Goal: Task Accomplishment & Management: Use online tool/utility

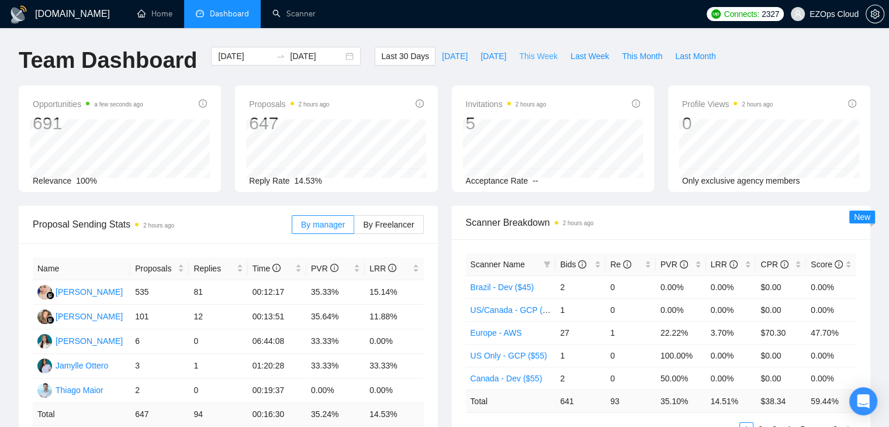
click at [524, 61] on span "This Week" at bounding box center [538, 56] width 39 height 13
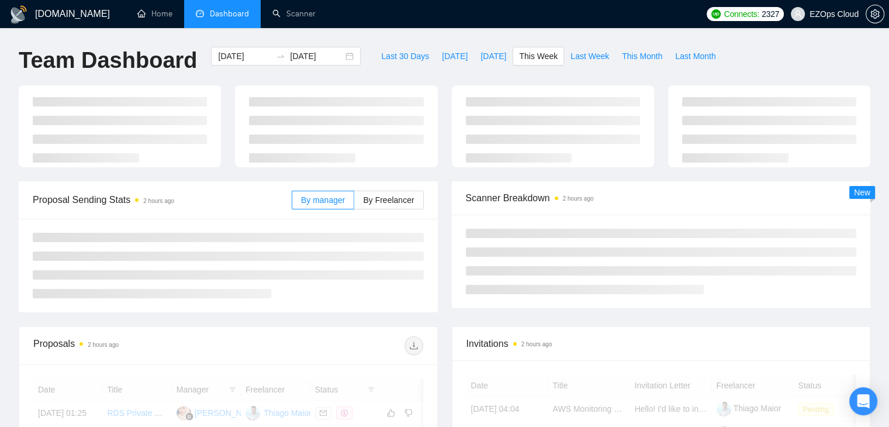
type input "[DATE]"
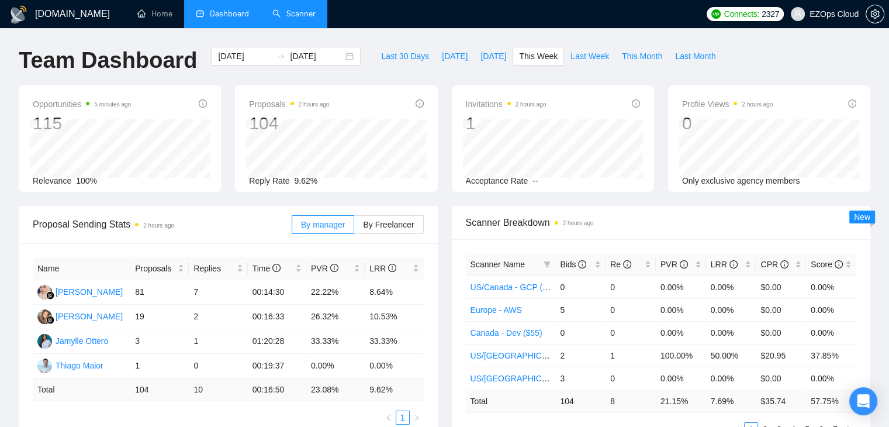
click at [293, 19] on link "Scanner" at bounding box center [293, 14] width 43 height 10
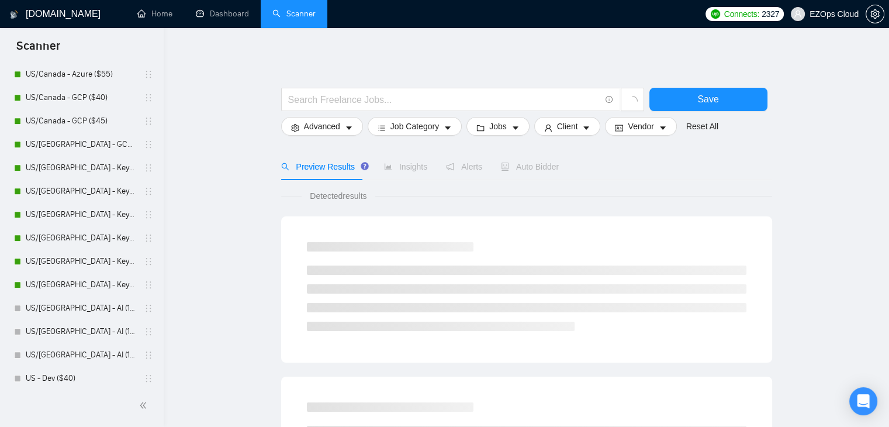
scroll to position [709, 0]
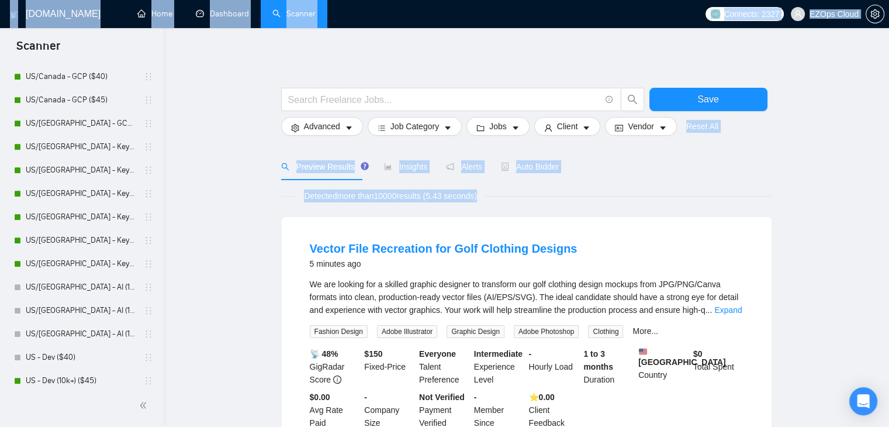
drag, startPoint x: 164, startPoint y: 209, endPoint x: 160, endPoint y: 219, distance: 10.5
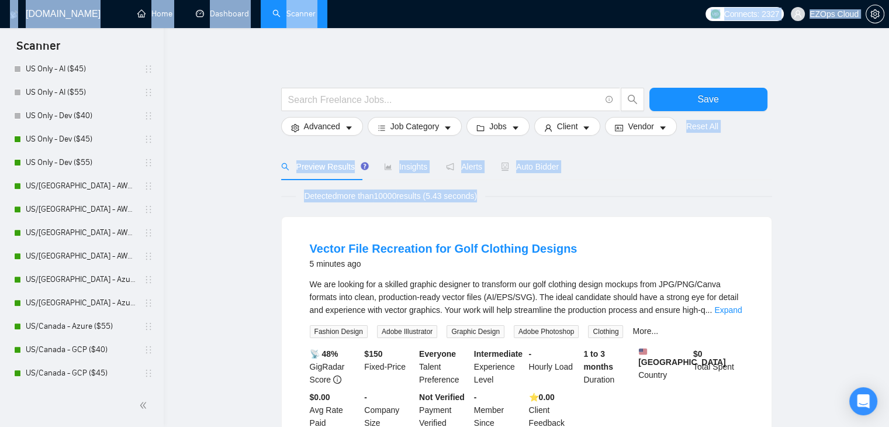
scroll to position [421, 0]
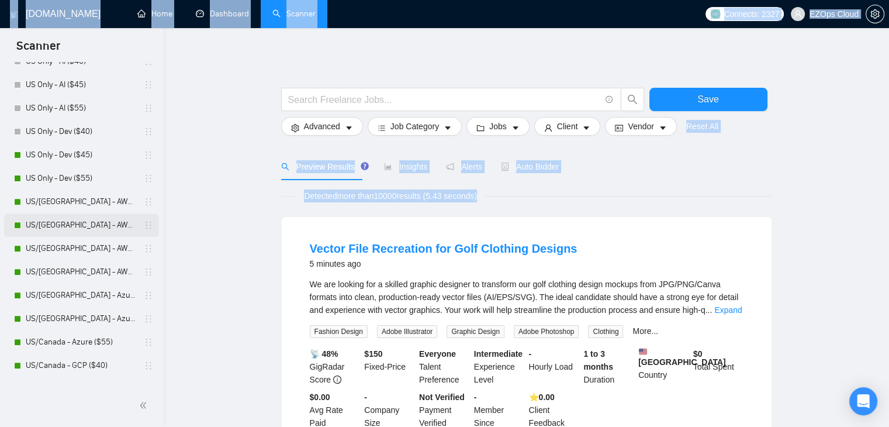
click at [82, 235] on link "US/[GEOGRAPHIC_DATA] - AWS ($40)" at bounding box center [81, 224] width 111 height 23
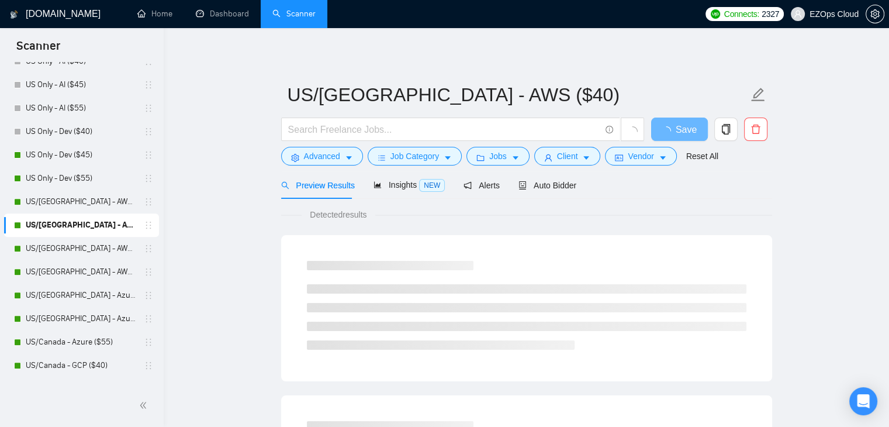
click at [291, 198] on div "Preview Results" at bounding box center [318, 184] width 74 height 27
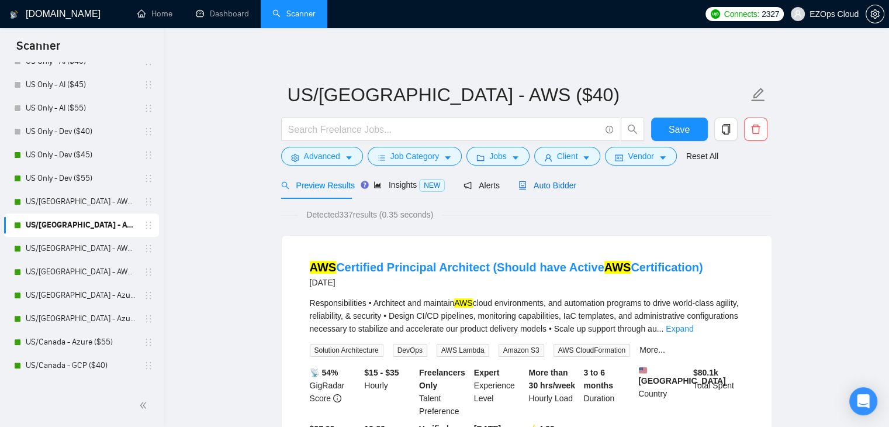
click at [548, 183] on span "Auto Bidder" at bounding box center [547, 185] width 58 height 9
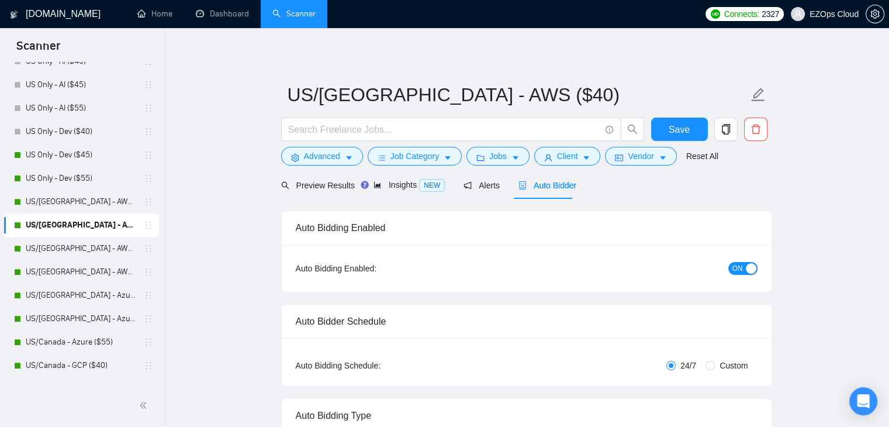
checkbox input "true"
click at [424, 193] on div "Insights NEW" at bounding box center [419, 184] width 71 height 27
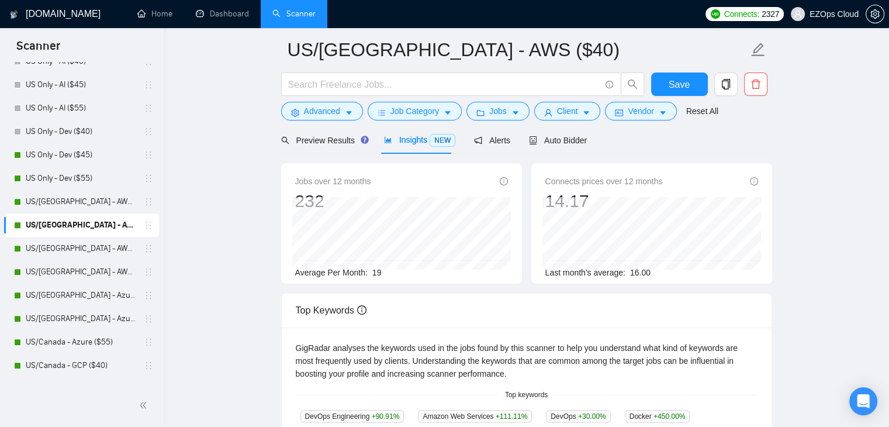
scroll to position [19, 0]
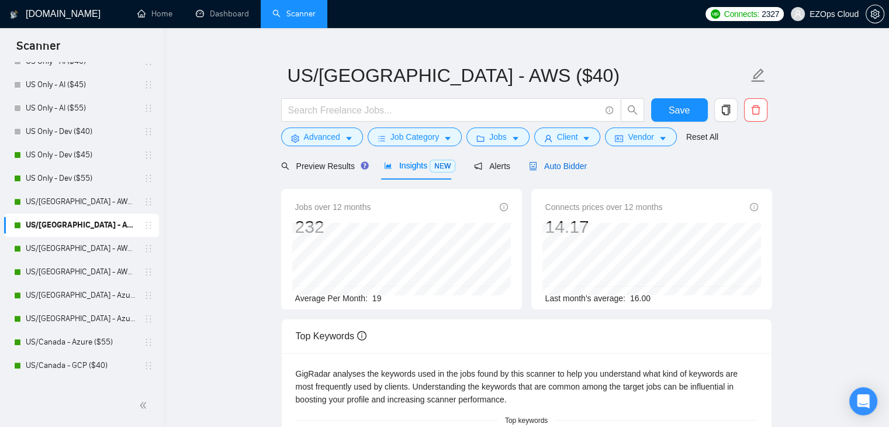
click at [543, 167] on span "Auto Bidder" at bounding box center [558, 165] width 58 height 9
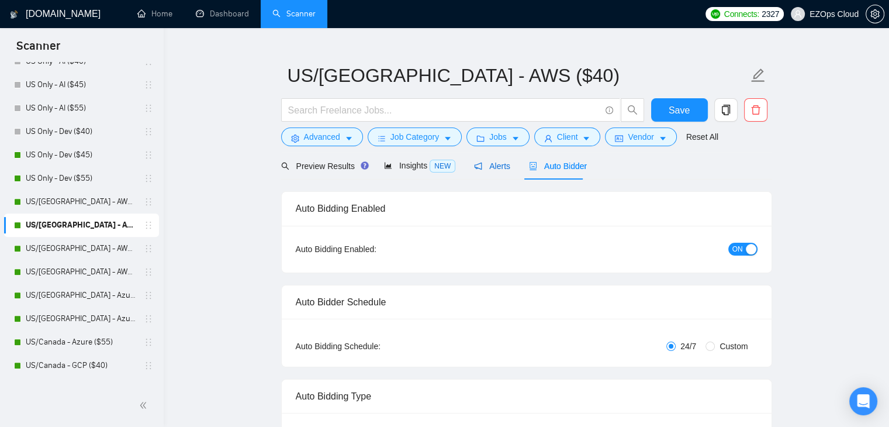
click at [484, 171] on span "Alerts" at bounding box center [492, 165] width 36 height 9
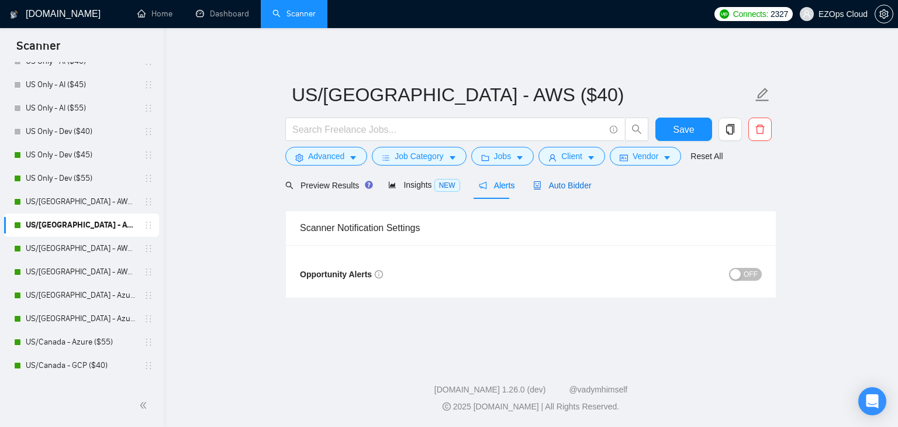
click at [547, 184] on span "Auto Bidder" at bounding box center [562, 185] width 58 height 9
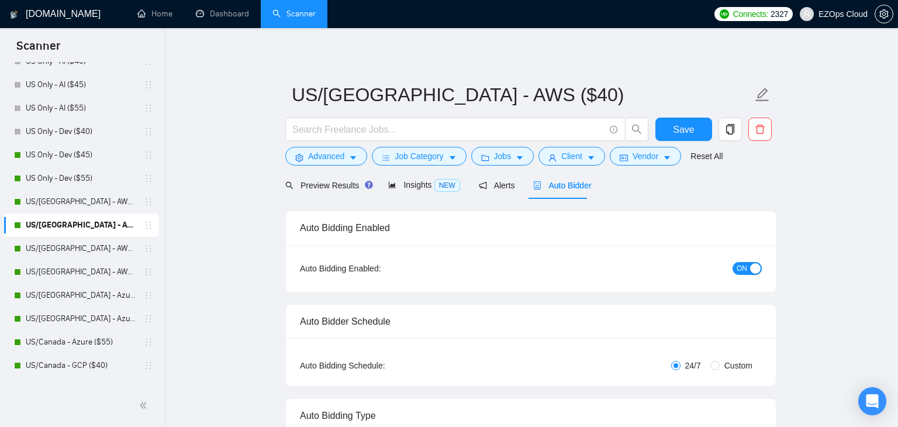
checkbox input "true"
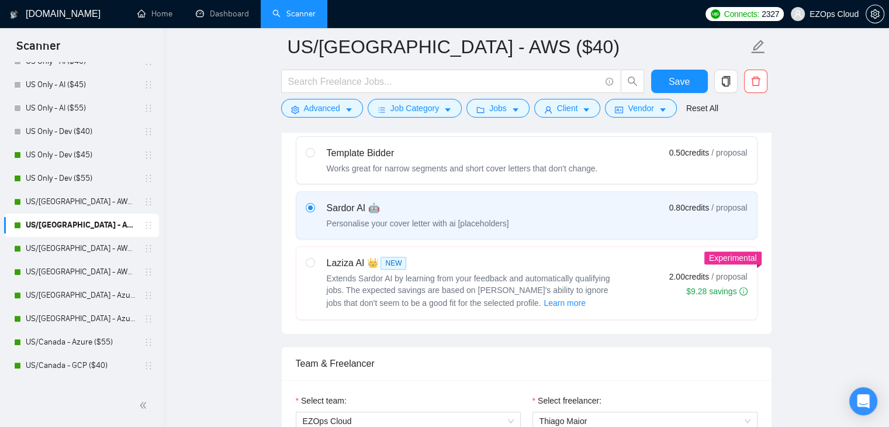
scroll to position [746, 0]
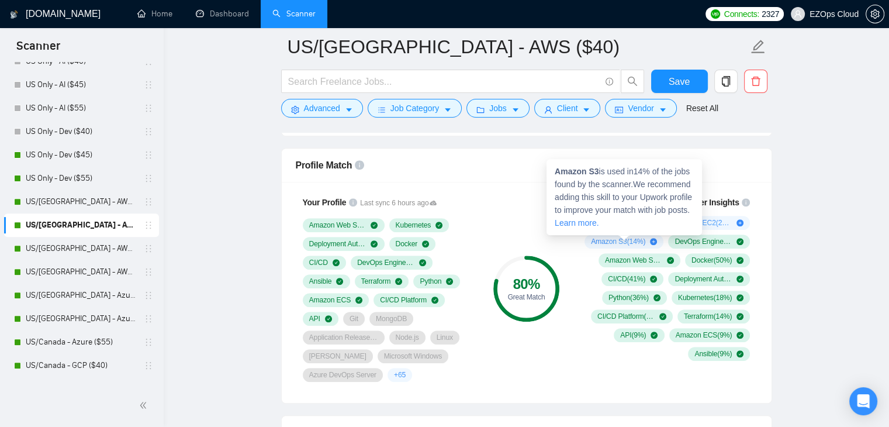
drag, startPoint x: 593, startPoint y: 219, endPoint x: 655, endPoint y: 240, distance: 64.9
click at [655, 240] on div "DevOps ( 59 %) Amazon EC2 ( 23 %) Amazon S3 ( 14 %) DevOps Engineering ( 95 %) …" at bounding box center [663, 288] width 173 height 145
click at [655, 240] on icon "plus-circle" at bounding box center [653, 241] width 7 height 7
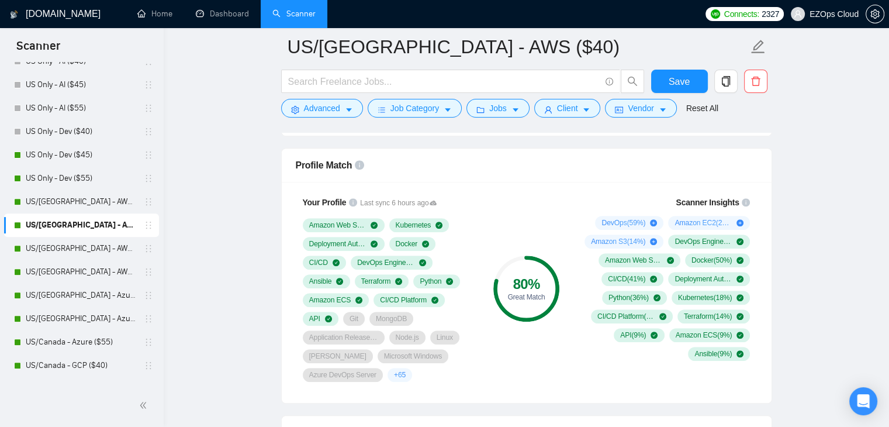
click at [545, 298] on div "Great Match" at bounding box center [526, 296] width 66 height 7
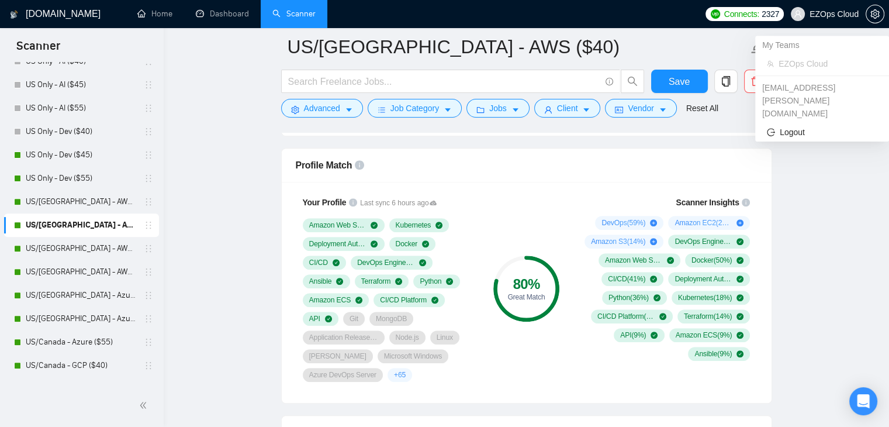
click at [859, 19] on span "EZOps Cloud" at bounding box center [825, 13] width 82 height 37
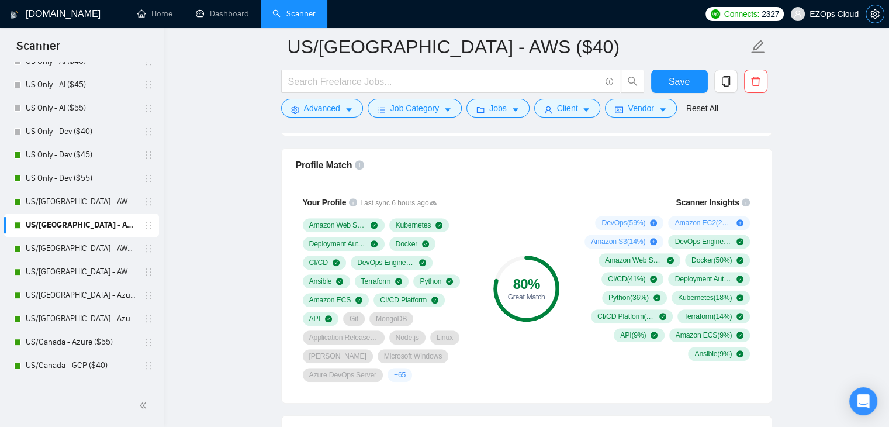
click at [873, 19] on button "button" at bounding box center [875, 14] width 19 height 19
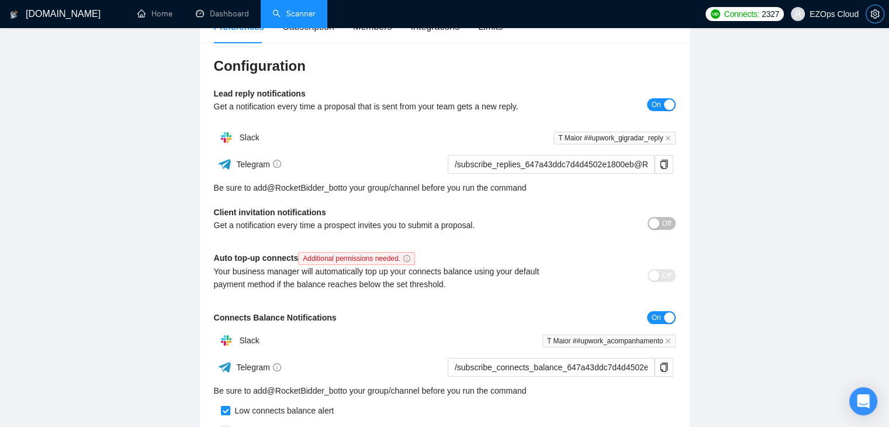
scroll to position [134, 0]
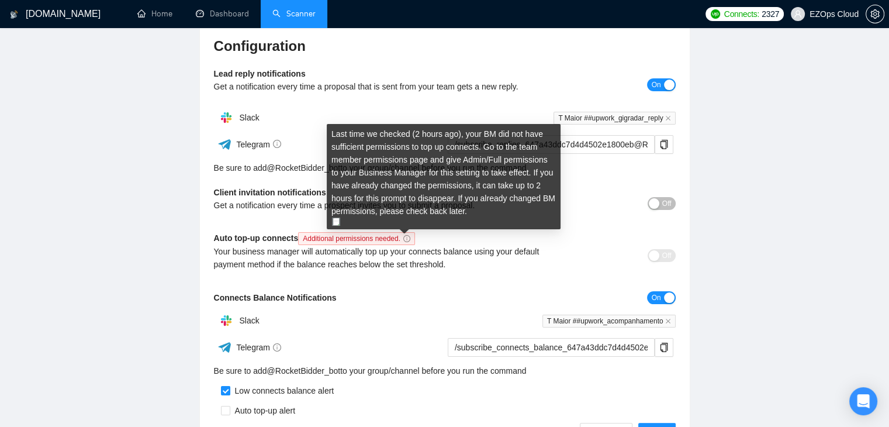
click at [407, 238] on icon "info-circle" at bounding box center [406, 238] width 7 height 7
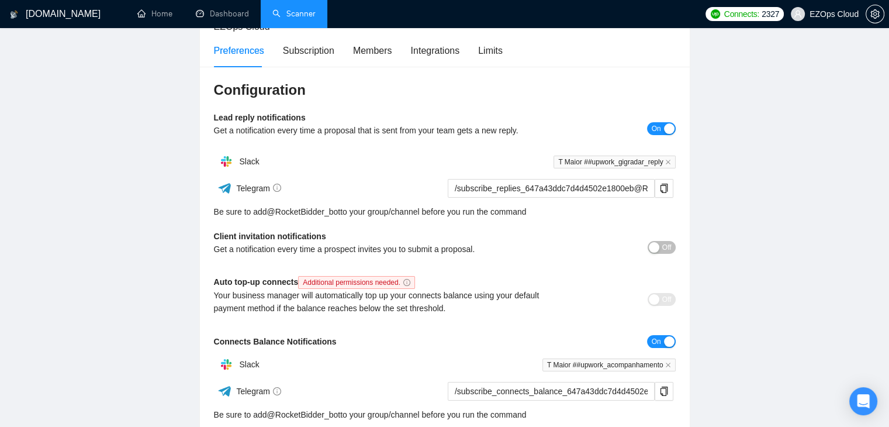
scroll to position [88, 0]
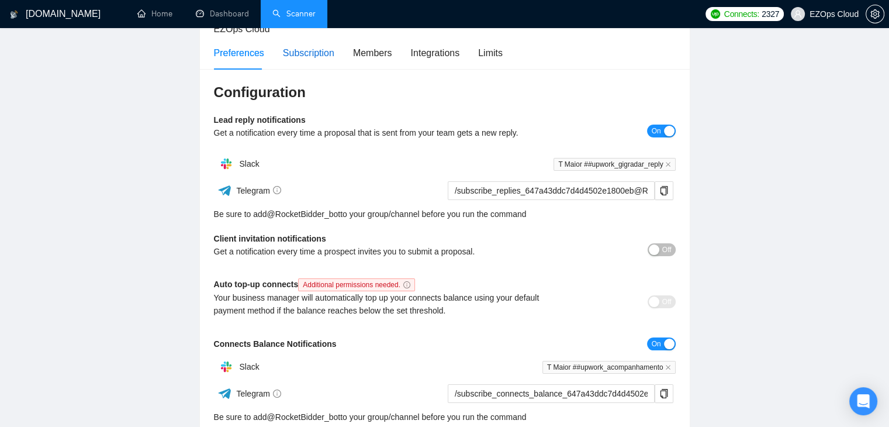
click at [319, 46] on div "Subscription" at bounding box center [308, 53] width 51 height 15
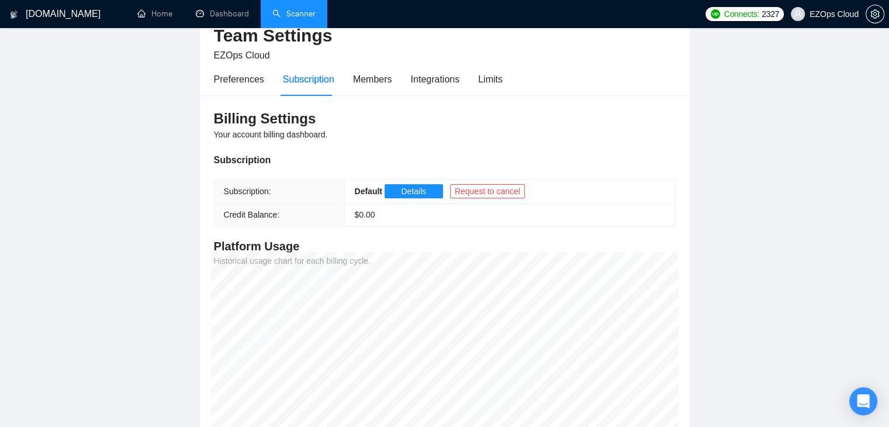
scroll to position [54, 0]
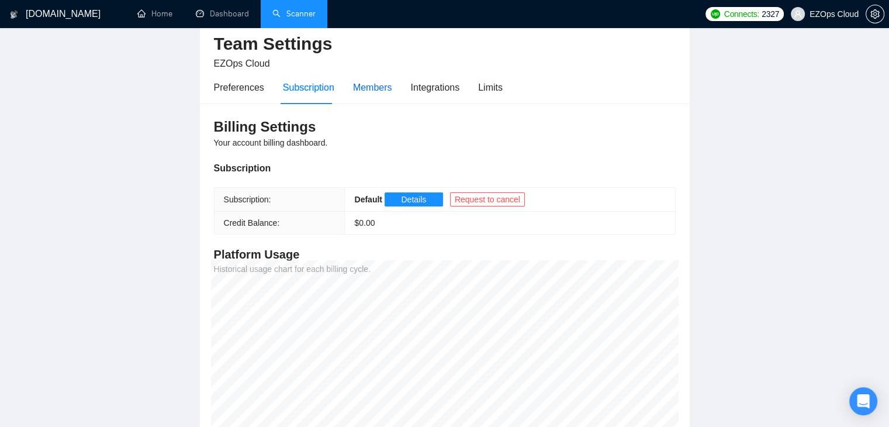
click at [375, 92] on div "Members" at bounding box center [372, 87] width 39 height 15
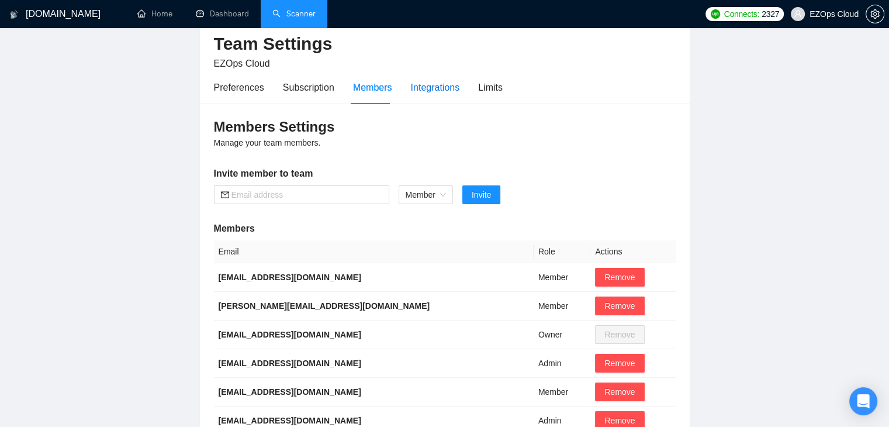
click at [449, 89] on div "Integrations" at bounding box center [435, 87] width 49 height 15
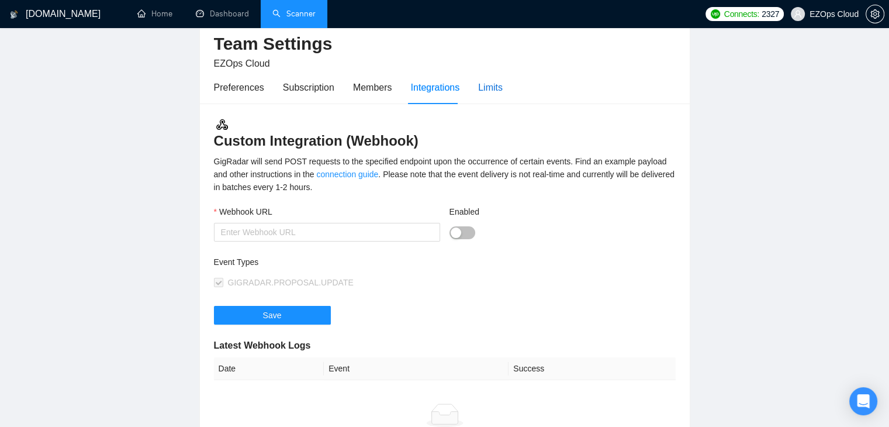
click at [492, 87] on div "Limits" at bounding box center [490, 87] width 25 height 15
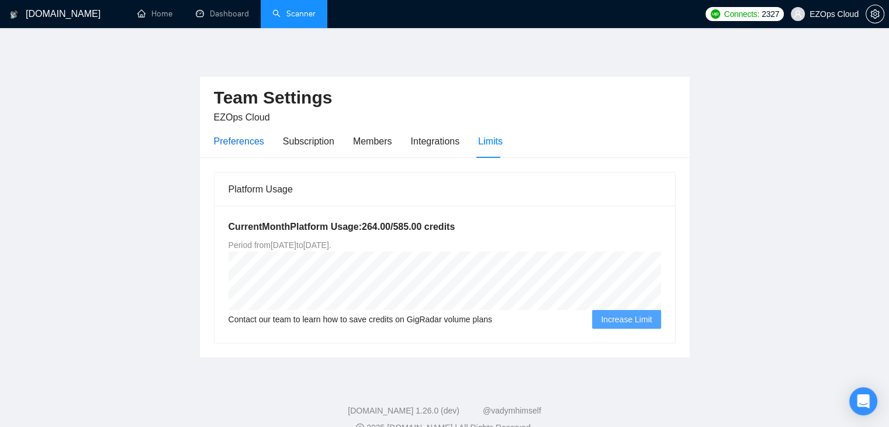
click at [231, 141] on div "Preferences" at bounding box center [239, 141] width 50 height 15
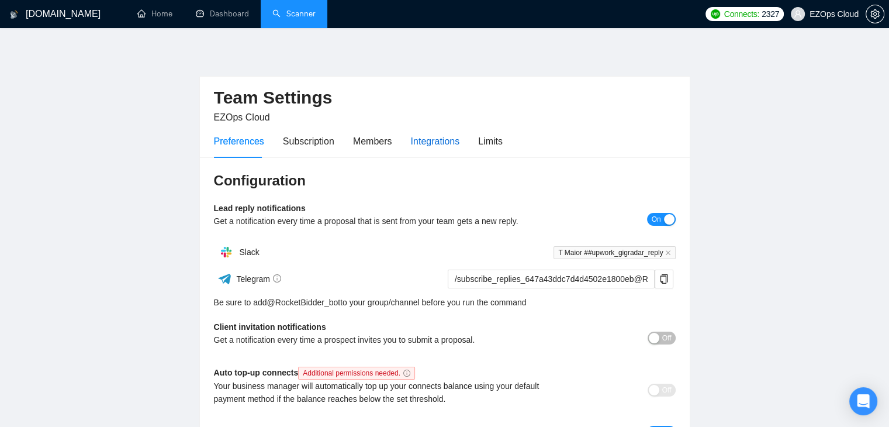
click at [436, 142] on div "Integrations" at bounding box center [435, 141] width 49 height 15
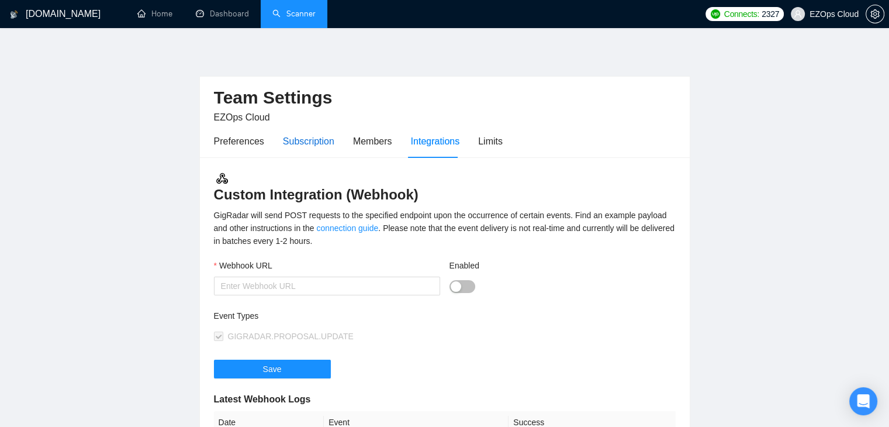
click at [319, 141] on div "Subscription" at bounding box center [308, 141] width 51 height 15
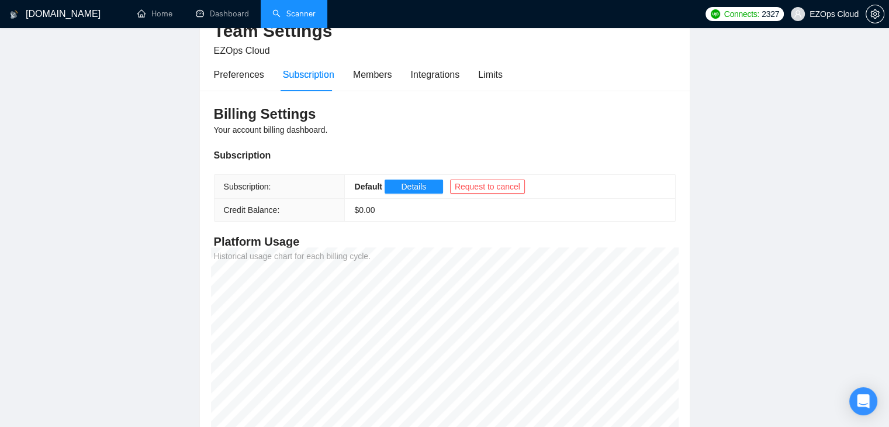
scroll to position [65, 0]
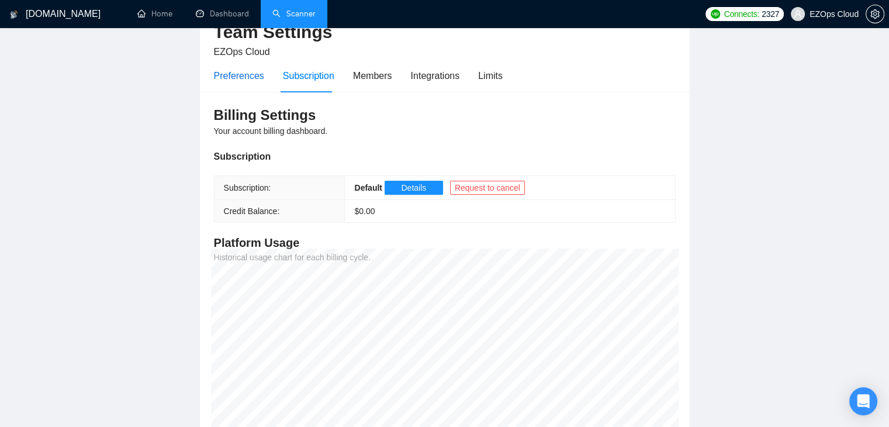
click at [249, 71] on div "Preferences" at bounding box center [239, 75] width 50 height 15
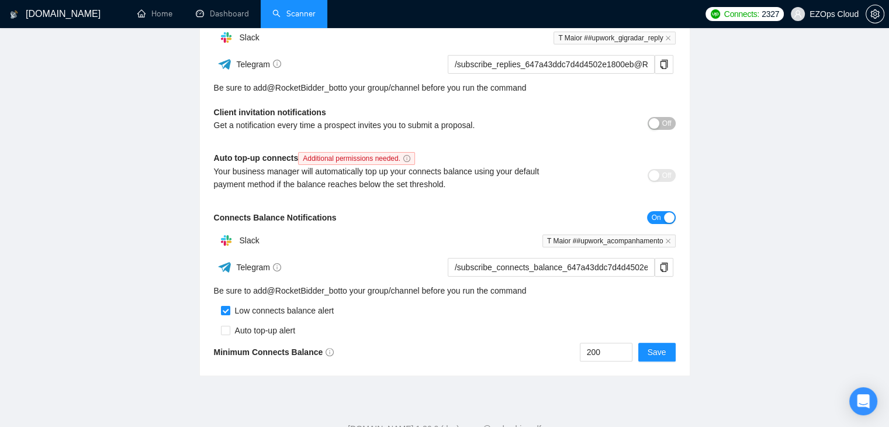
scroll to position [213, 0]
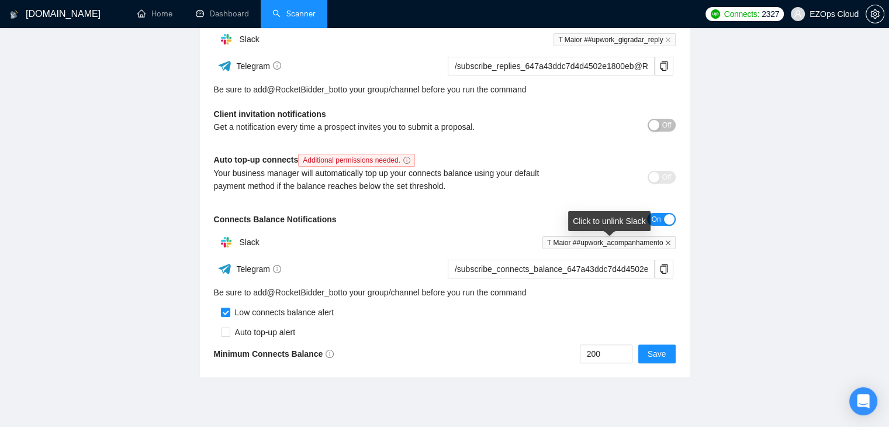
click at [667, 242] on span "T Maior ##upwork_acompanhamento" at bounding box center [608, 242] width 133 height 13
click at [667, 242] on icon "close" at bounding box center [668, 243] width 6 height 6
click at [626, 233] on button "Add to Slack" at bounding box center [637, 242] width 78 height 19
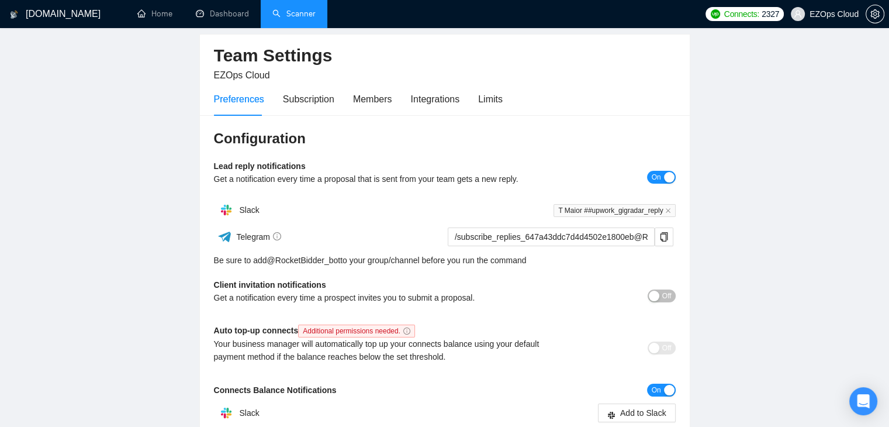
scroll to position [34, 0]
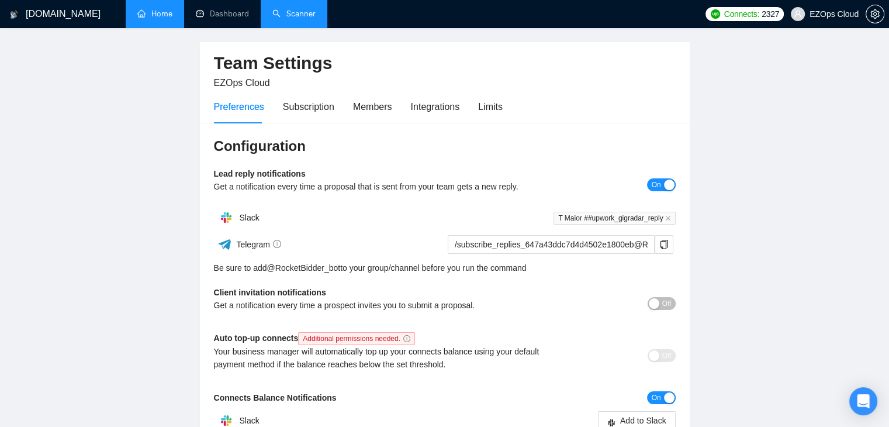
click at [145, 17] on link "Home" at bounding box center [154, 14] width 35 height 10
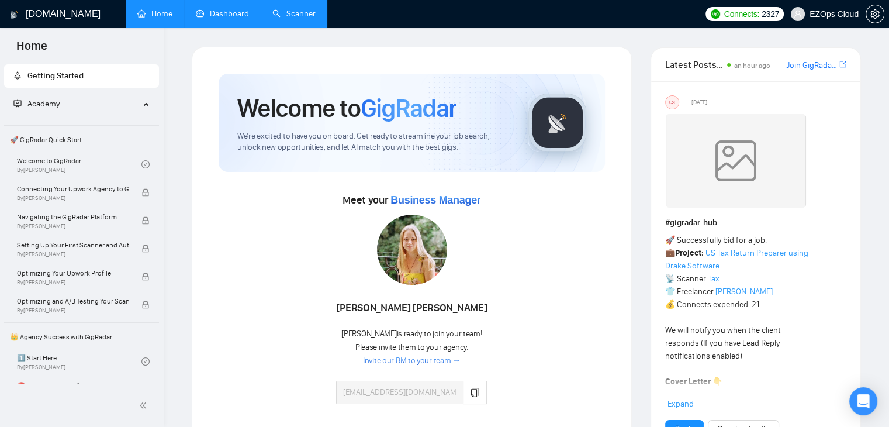
click at [229, 16] on link "Dashboard" at bounding box center [222, 14] width 53 height 10
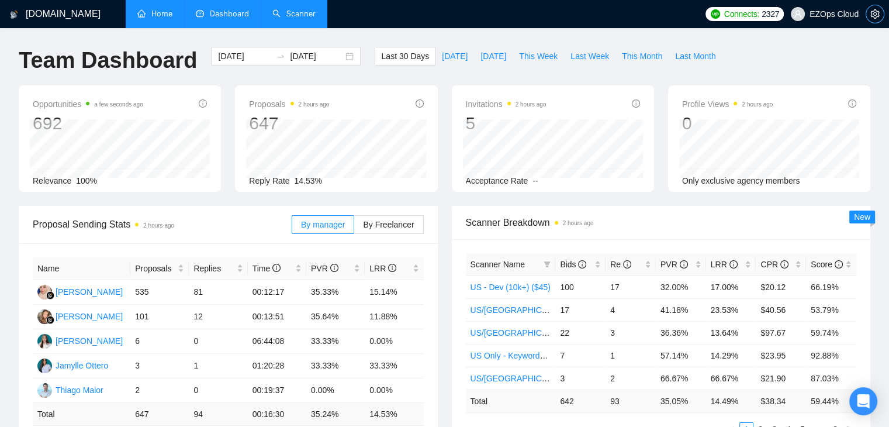
click at [878, 9] on button "button" at bounding box center [875, 14] width 19 height 19
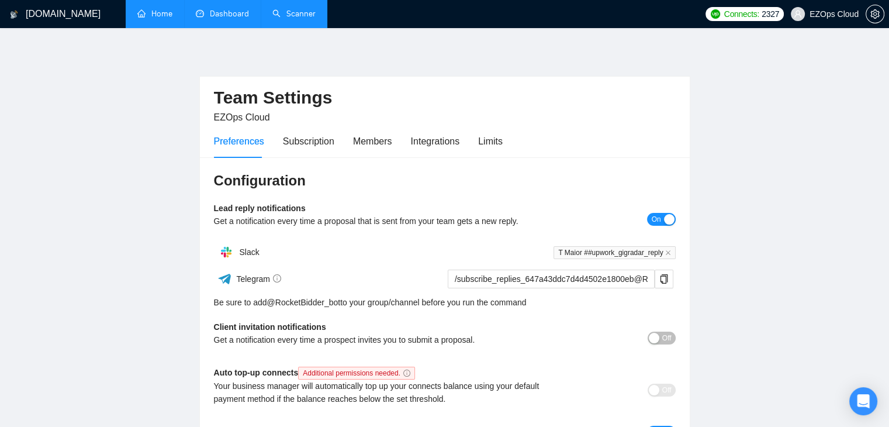
click at [309, 16] on link "Scanner" at bounding box center [293, 14] width 43 height 10
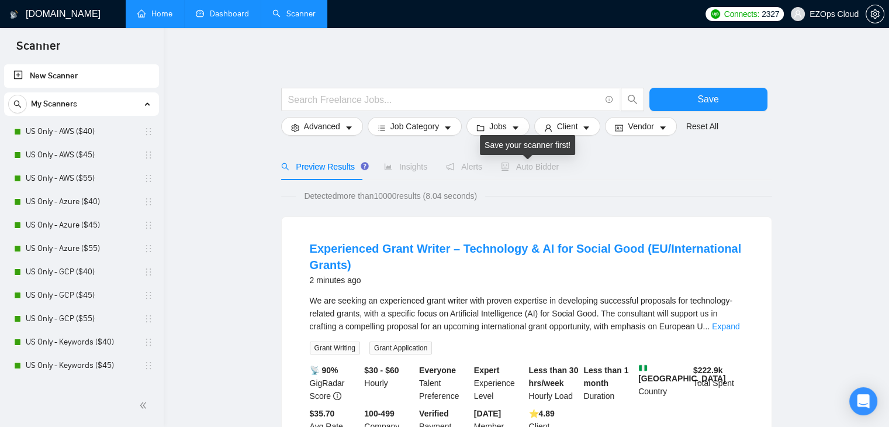
click at [511, 166] on span "Auto Bidder" at bounding box center [530, 166] width 58 height 9
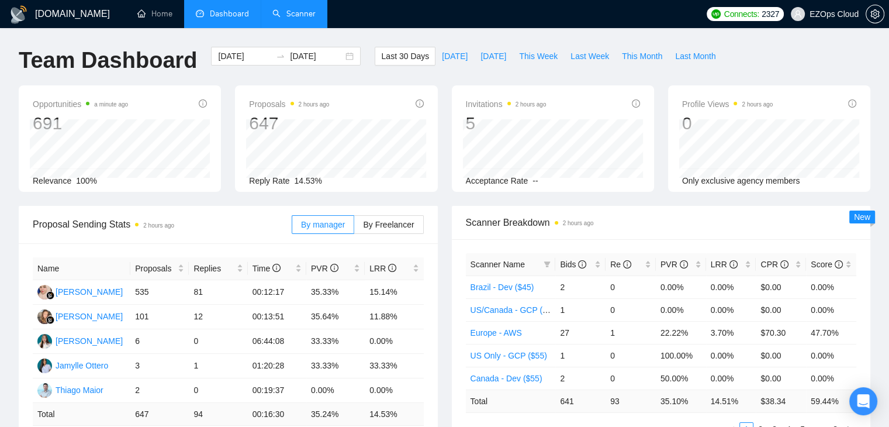
click at [299, 19] on link "Scanner" at bounding box center [293, 14] width 43 height 10
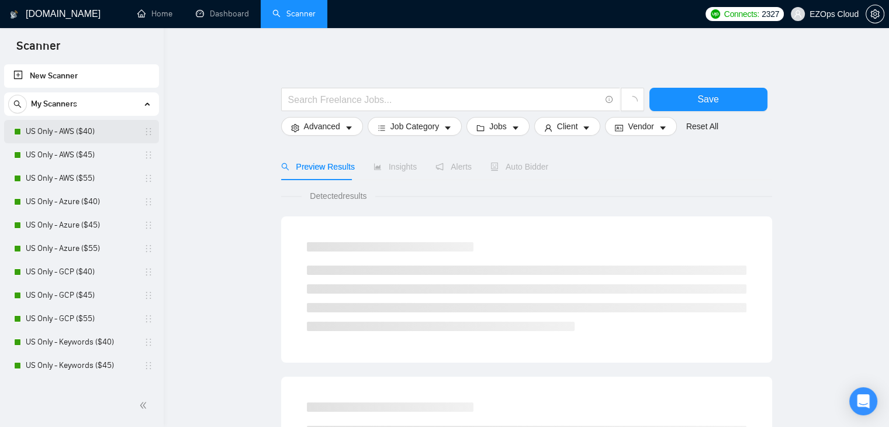
click at [90, 139] on link "US Only - AWS ($40)" at bounding box center [81, 131] width 111 height 23
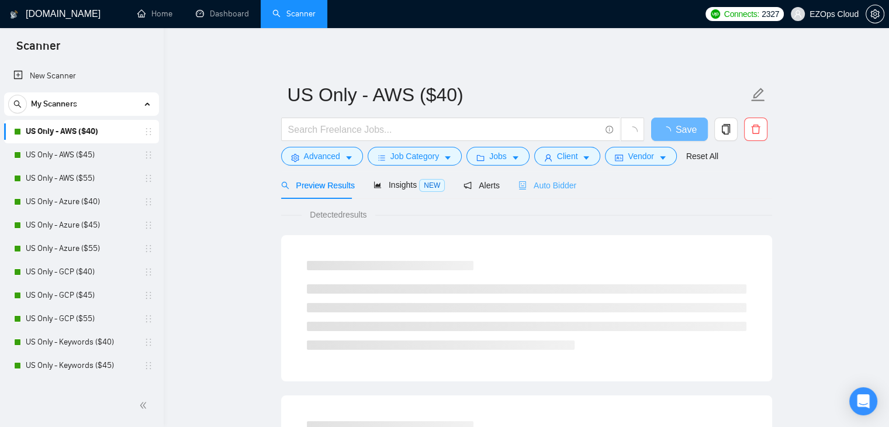
click at [561, 196] on div "Auto Bidder" at bounding box center [547, 184] width 58 height 27
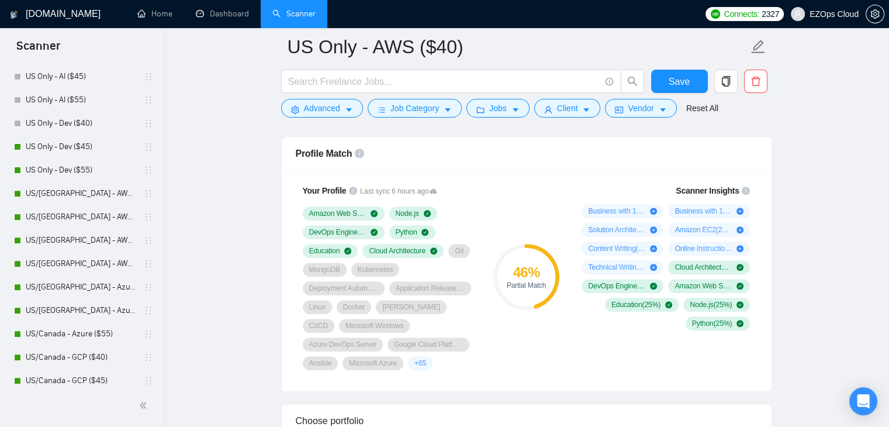
scroll to position [429, 0]
click at [102, 210] on link "US/[GEOGRAPHIC_DATA] - AWS ($40)" at bounding box center [81, 216] width 111 height 23
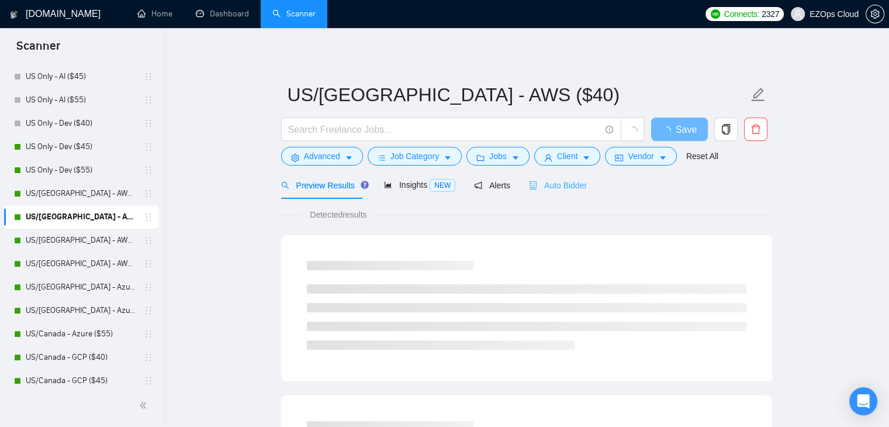
click at [571, 193] on div "Auto Bidder" at bounding box center [558, 184] width 58 height 27
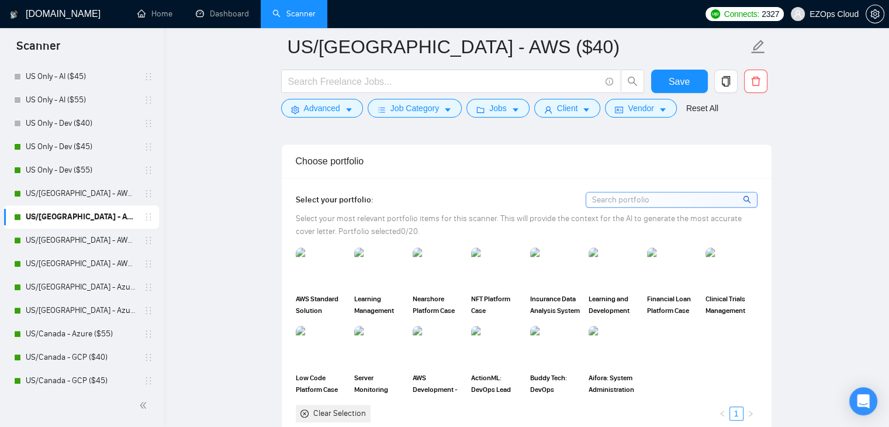
scroll to position [1026, 0]
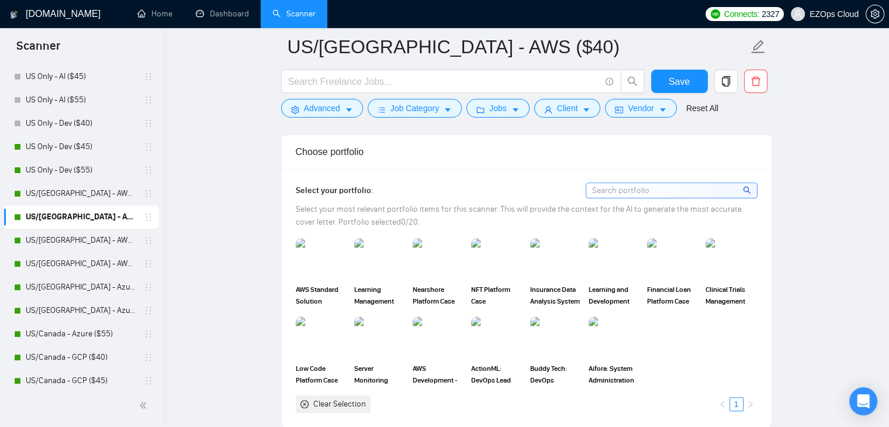
click at [338, 185] on span "Select your portfolio:" at bounding box center [335, 190] width 78 height 10
click at [331, 260] on img at bounding box center [321, 258] width 49 height 39
click at [327, 259] on rect at bounding box center [321, 258] width 19 height 19
click at [327, 259] on img at bounding box center [321, 258] width 49 height 39
click at [441, 154] on div "Choose portfolio" at bounding box center [527, 151] width 462 height 33
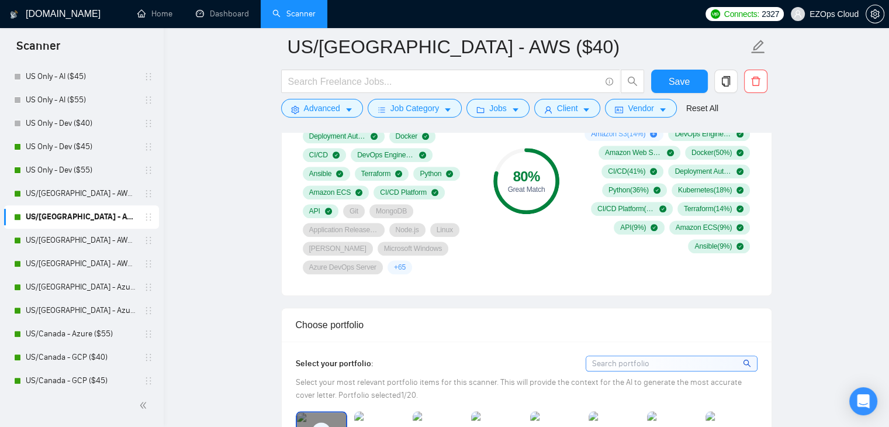
scroll to position [748, 0]
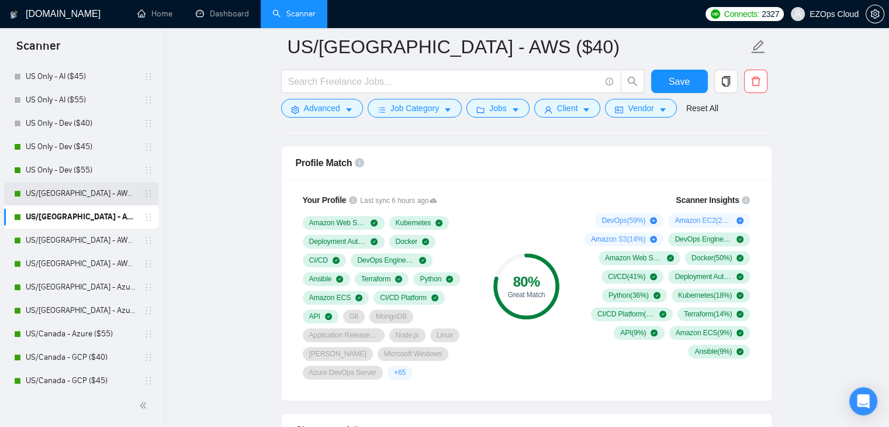
click at [58, 203] on link "US/[GEOGRAPHIC_DATA] - AWS (Best Clients) ($55)" at bounding box center [81, 193] width 111 height 23
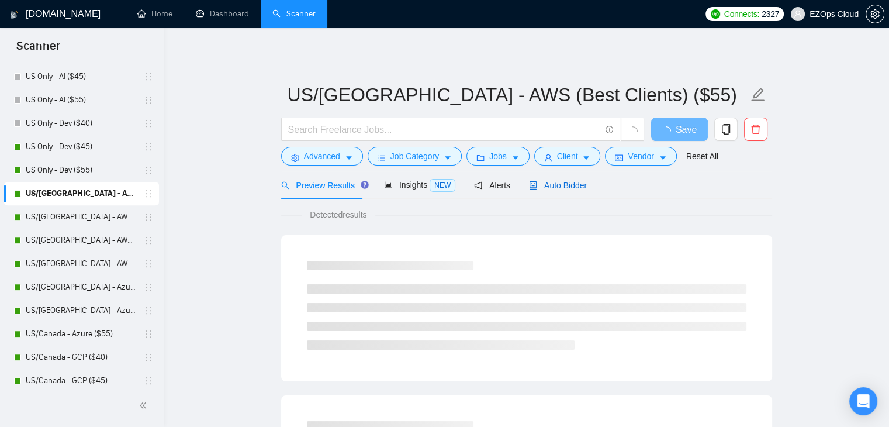
click at [562, 181] on span "Auto Bidder" at bounding box center [558, 185] width 58 height 9
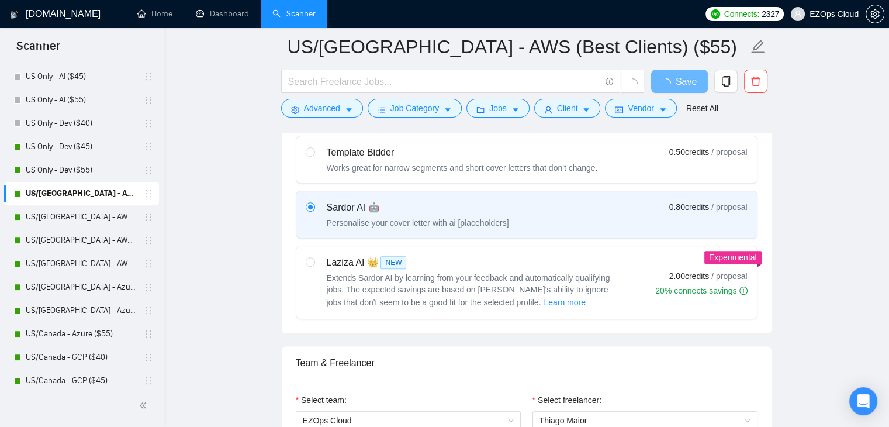
scroll to position [746, 0]
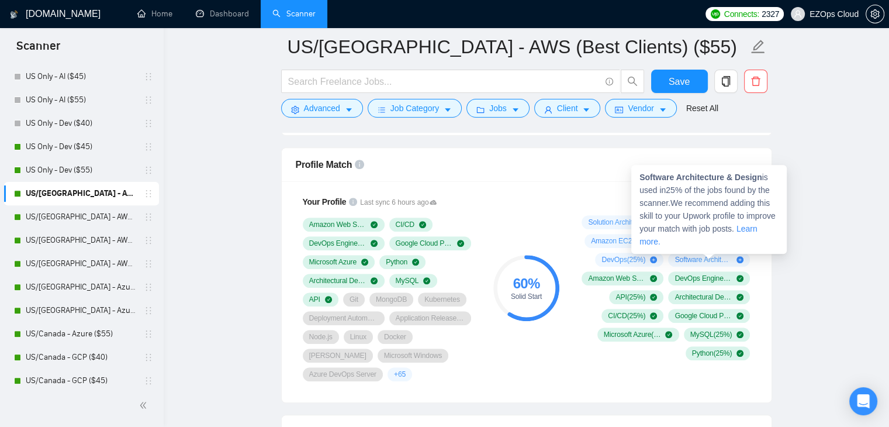
click at [689, 257] on span "Software Architecture & Design ( 25 %)" at bounding box center [702, 259] width 57 height 9
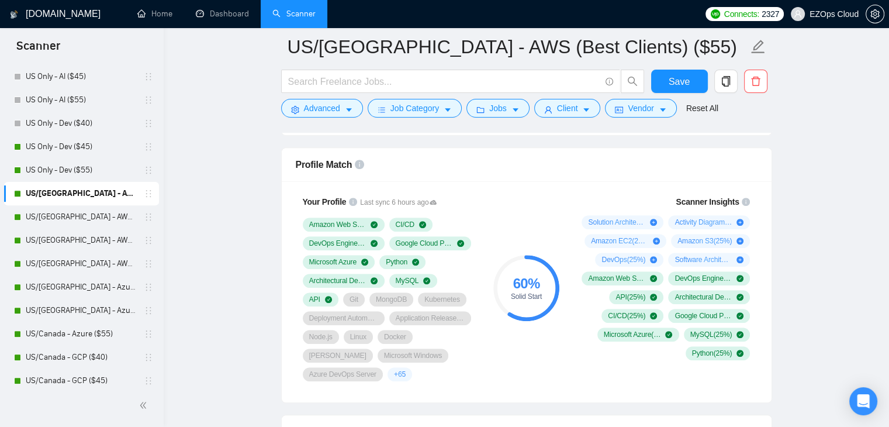
click at [570, 167] on div "Profile Match" at bounding box center [527, 164] width 462 height 33
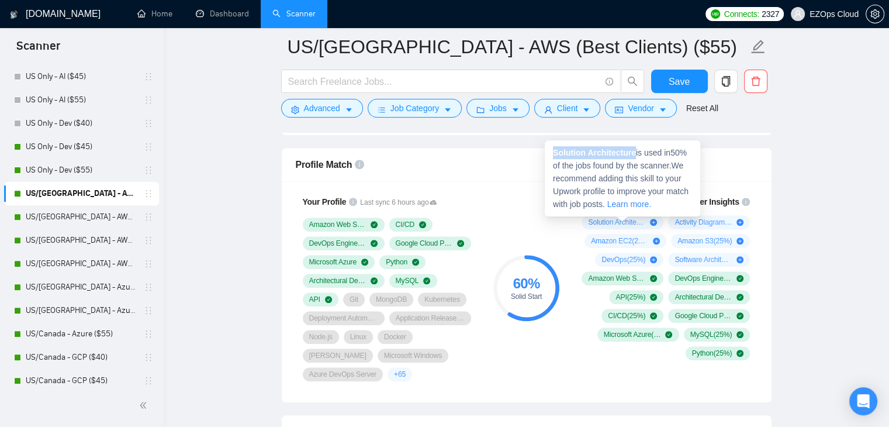
drag, startPoint x: 549, startPoint y: 153, endPoint x: 634, endPoint y: 154, distance: 84.7
click at [634, 154] on div "Solution Architecture is used in 50 % of the jobs found by the scanner. We reco…" at bounding box center [622, 178] width 155 height 76
copy strong "Solution Architecture"
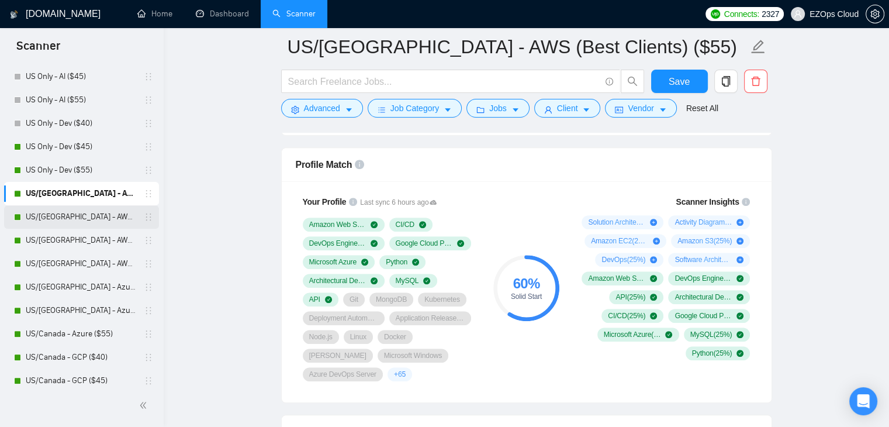
click at [90, 221] on link "US/[GEOGRAPHIC_DATA] - AWS ($40)" at bounding box center [81, 216] width 111 height 23
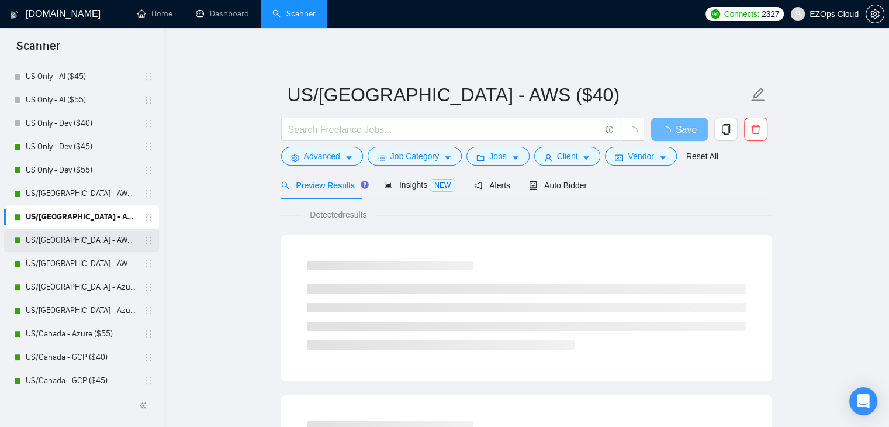
click at [93, 234] on link "US/[GEOGRAPHIC_DATA] - AWS ($45)" at bounding box center [81, 240] width 111 height 23
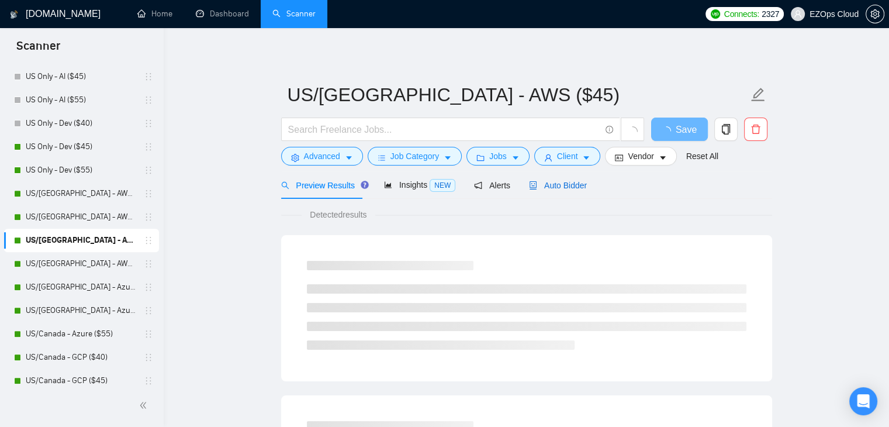
click at [565, 184] on span "Auto Bidder" at bounding box center [558, 185] width 58 height 9
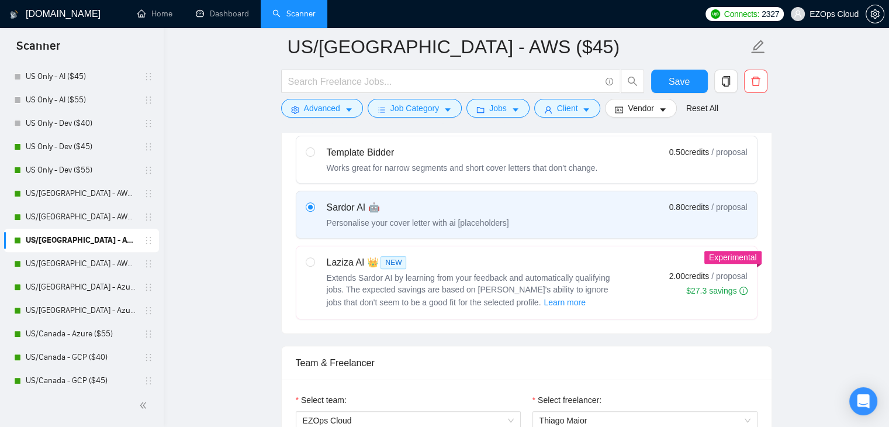
scroll to position [746, 0]
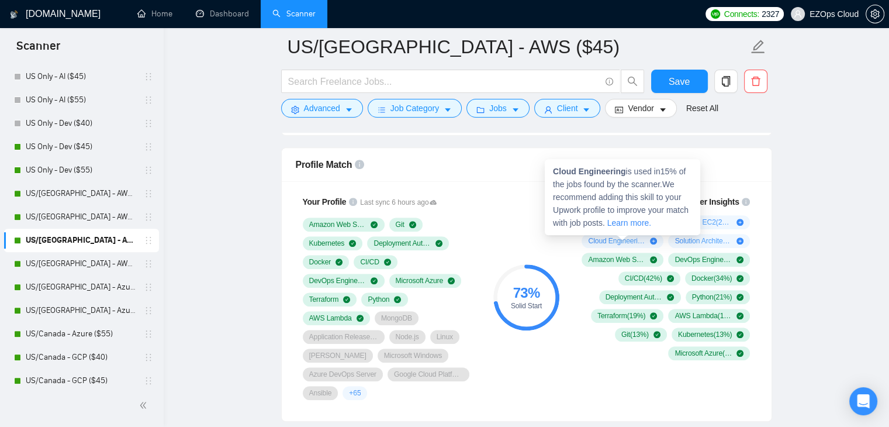
click at [621, 237] on span "Cloud Engineering ( 15 %)" at bounding box center [616, 240] width 57 height 9
drag, startPoint x: 553, startPoint y: 172, endPoint x: 624, endPoint y: 175, distance: 70.8
click at [624, 175] on span "Cloud Engineering is used in 15 % of the jobs found by the scanner. We recommen…" at bounding box center [621, 197] width 136 height 61
copy strong "Cloud Engineering"
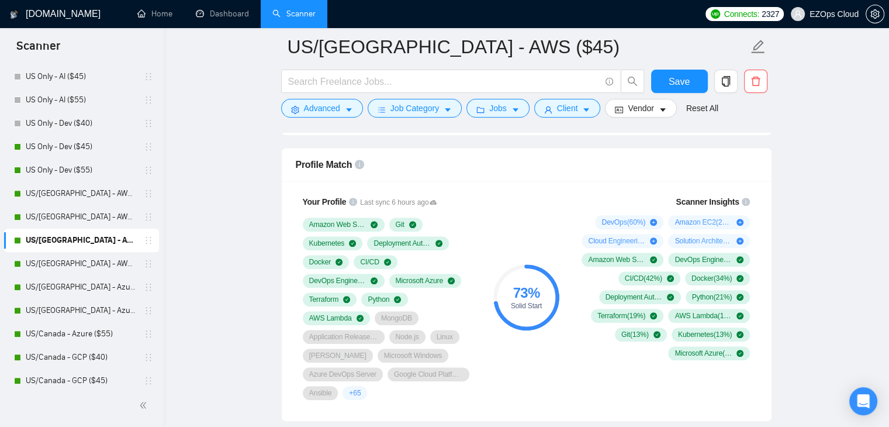
click at [507, 232] on div "73 % Solid Start" at bounding box center [526, 297] width 78 height 219
click at [102, 266] on link "US/[GEOGRAPHIC_DATA] - AWS ($55)" at bounding box center [81, 263] width 111 height 23
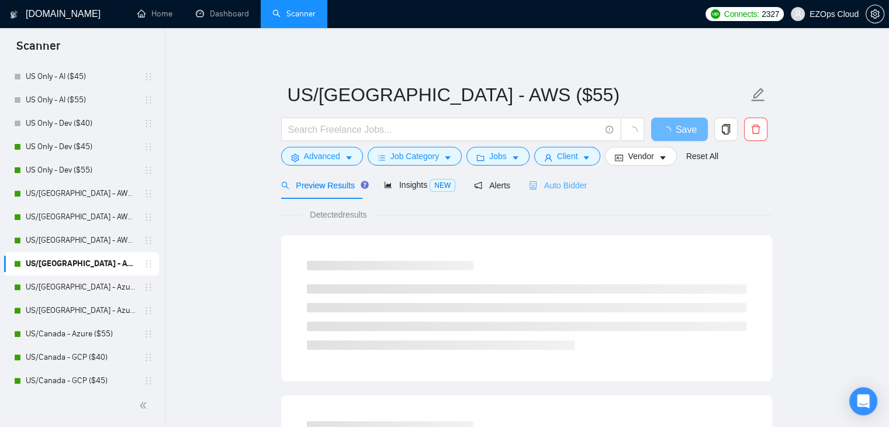
click at [552, 196] on div "Auto Bidder" at bounding box center [558, 184] width 58 height 27
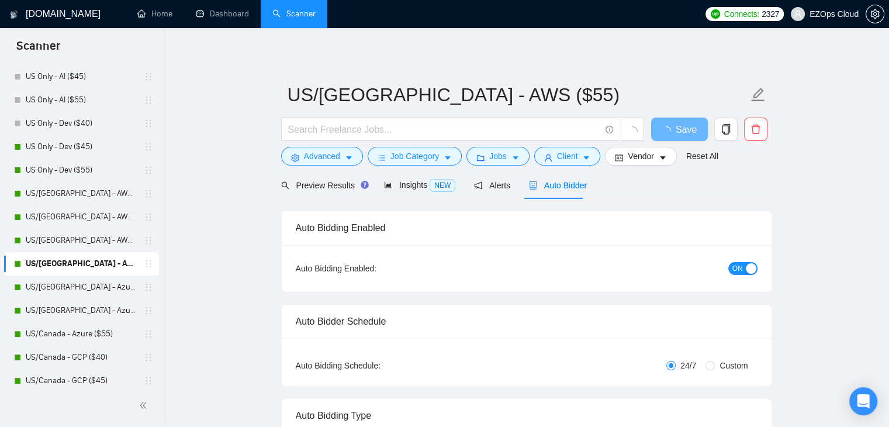
checkbox input "true"
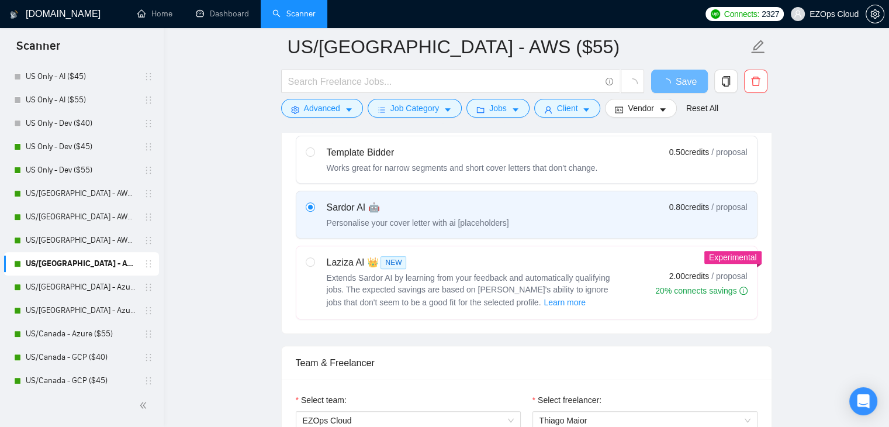
scroll to position [746, 0]
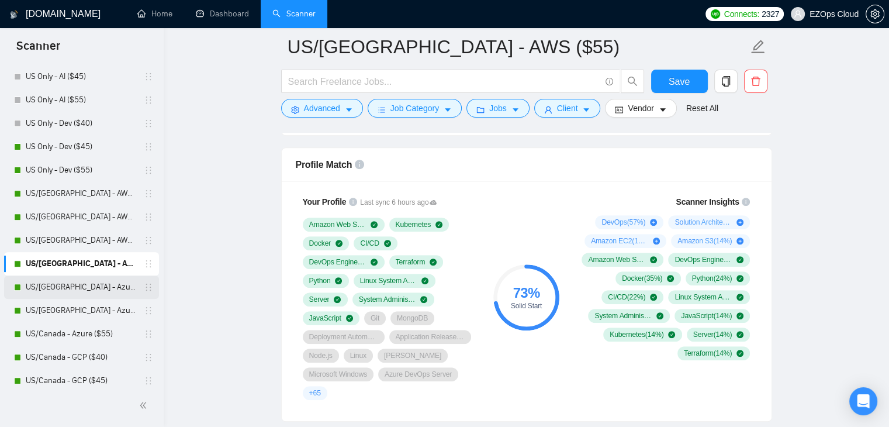
click at [85, 283] on link "US/[GEOGRAPHIC_DATA] - Azure ($40)" at bounding box center [81, 286] width 111 height 23
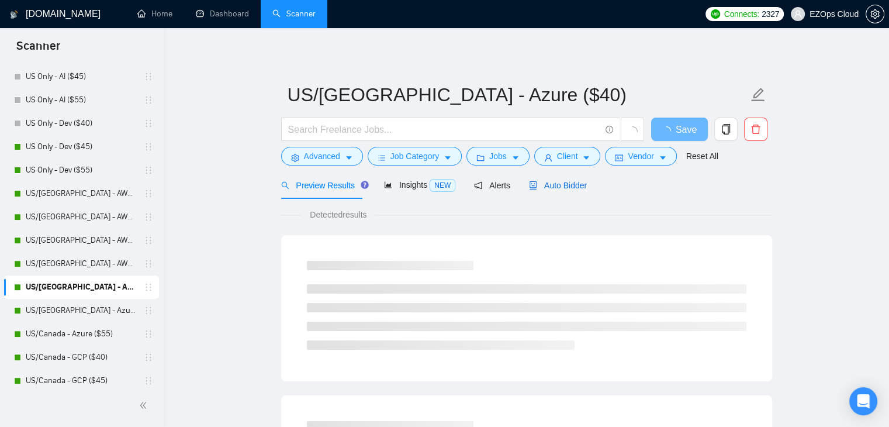
click at [535, 181] on span "Auto Bidder" at bounding box center [558, 185] width 58 height 9
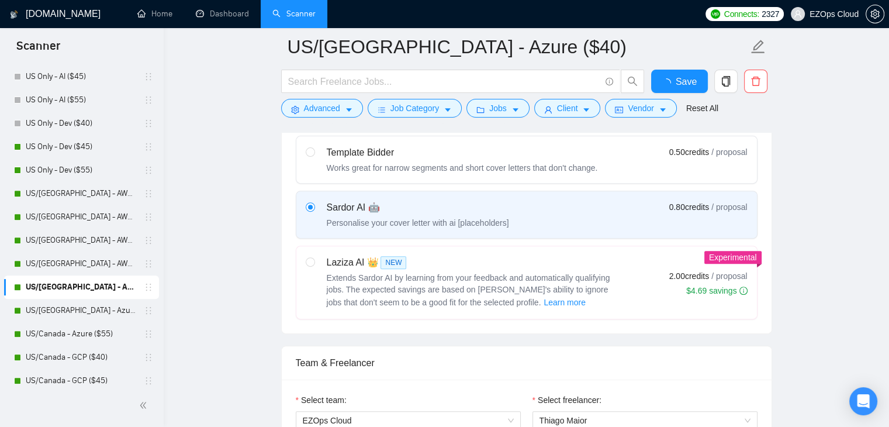
scroll to position [746, 0]
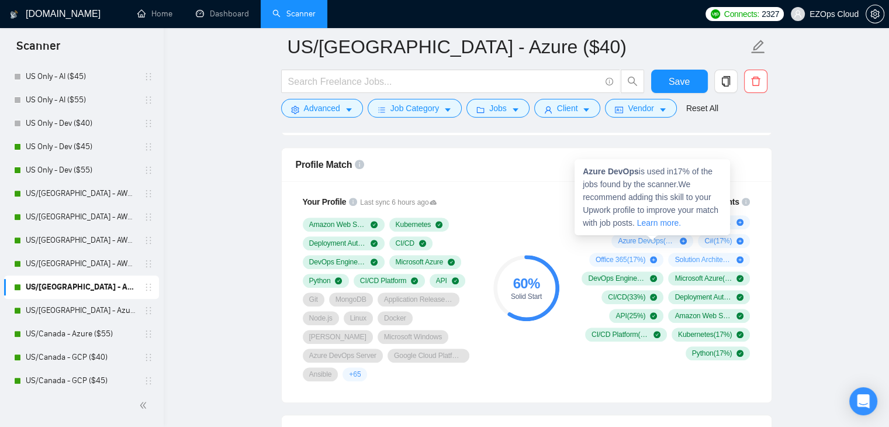
click at [622, 241] on span "Azure DevOps ( 17 %)" at bounding box center [646, 240] width 57 height 9
drag, startPoint x: 584, startPoint y: 174, endPoint x: 637, endPoint y: 176, distance: 53.2
click at [637, 176] on span "Azure DevOps is used in 17 % of the jobs found by the scanner. We recommend add…" at bounding box center [651, 197] width 136 height 61
copy strong "Azure DevOps"
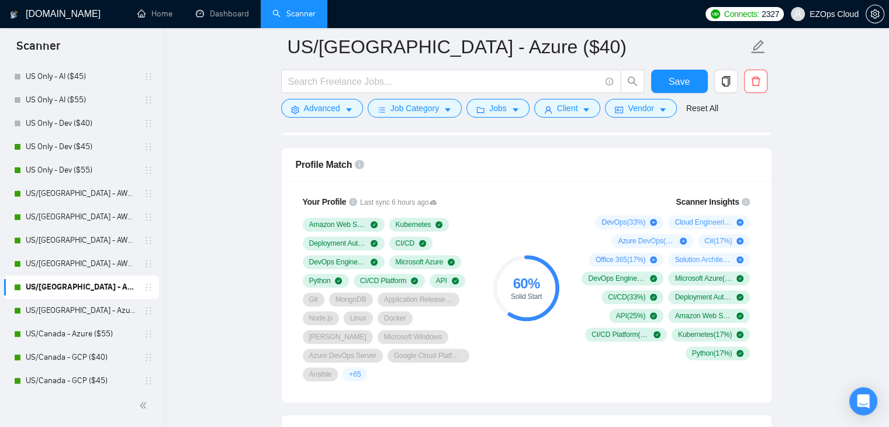
click at [534, 240] on div "60 % Solid Start" at bounding box center [526, 288] width 78 height 200
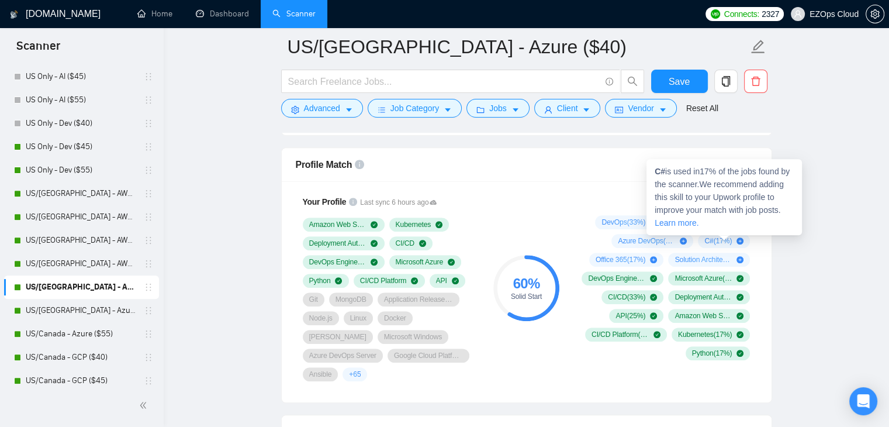
click at [726, 238] on span "C# ( 17 %)" at bounding box center [717, 240] width 27 height 9
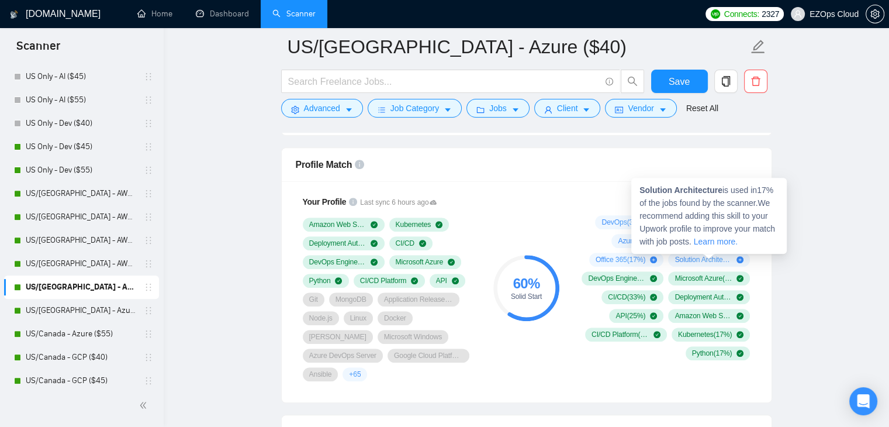
click at [701, 257] on span "Solution Architecture ( 17 %)" at bounding box center [702, 259] width 57 height 9
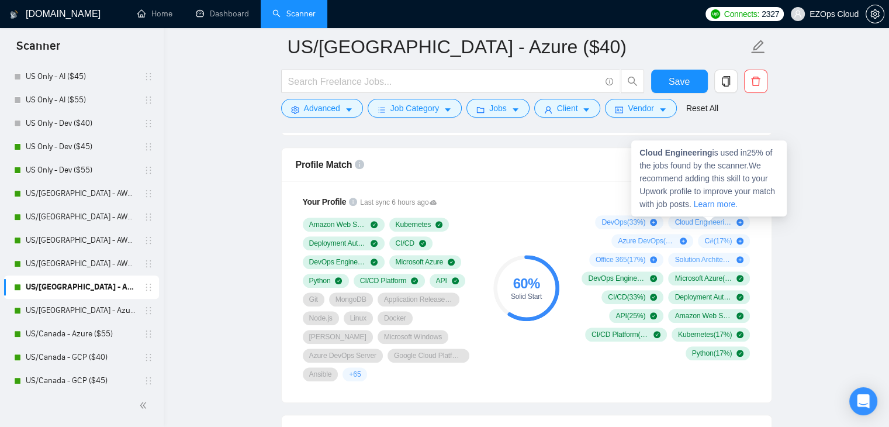
click at [698, 219] on span "Cloud Engineering ( 25 %)" at bounding box center [702, 221] width 57 height 9
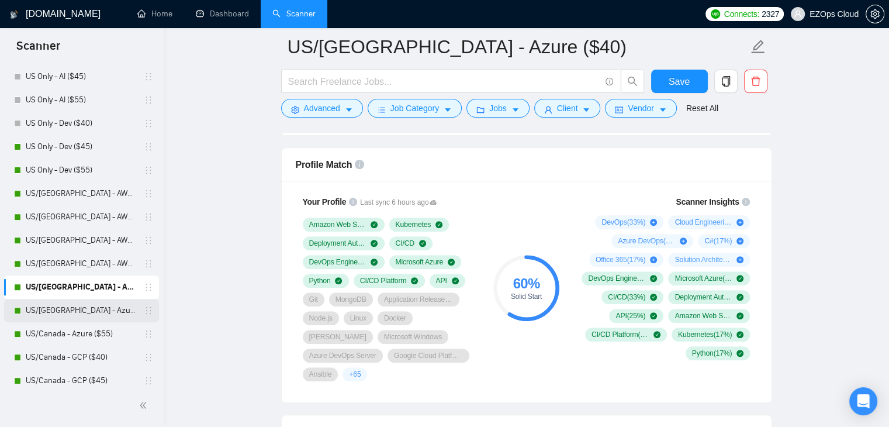
click at [81, 302] on link "US/[GEOGRAPHIC_DATA] - Azure ($45)" at bounding box center [81, 310] width 111 height 23
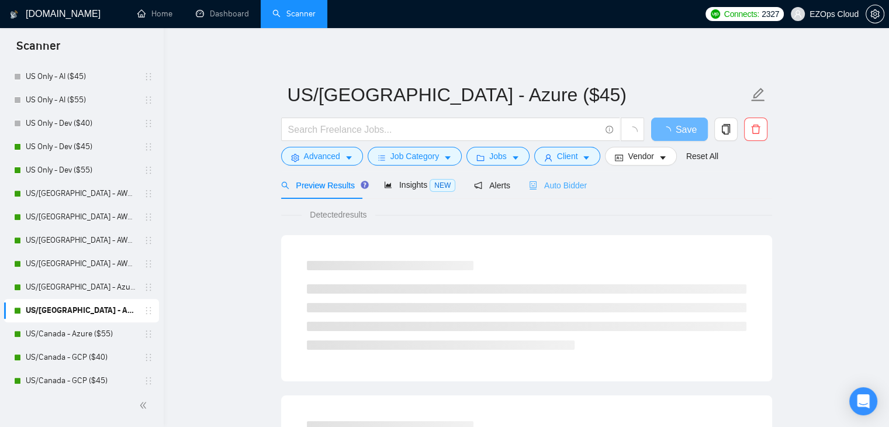
click at [557, 193] on div "Auto Bidder" at bounding box center [558, 184] width 58 height 27
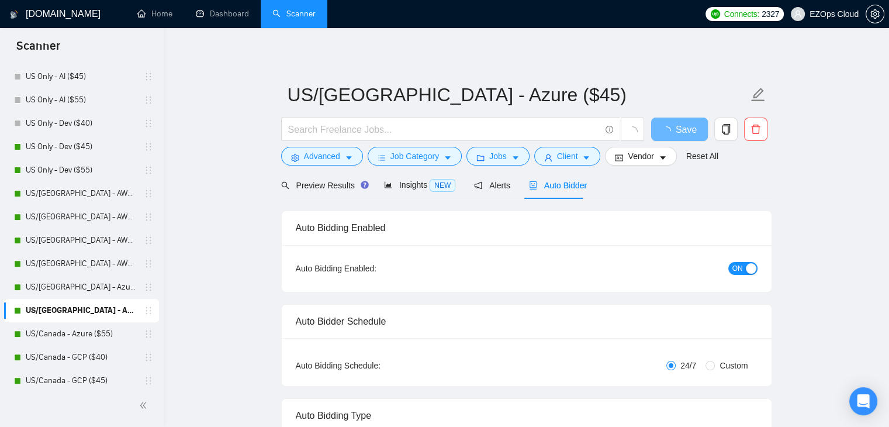
checkbox input "true"
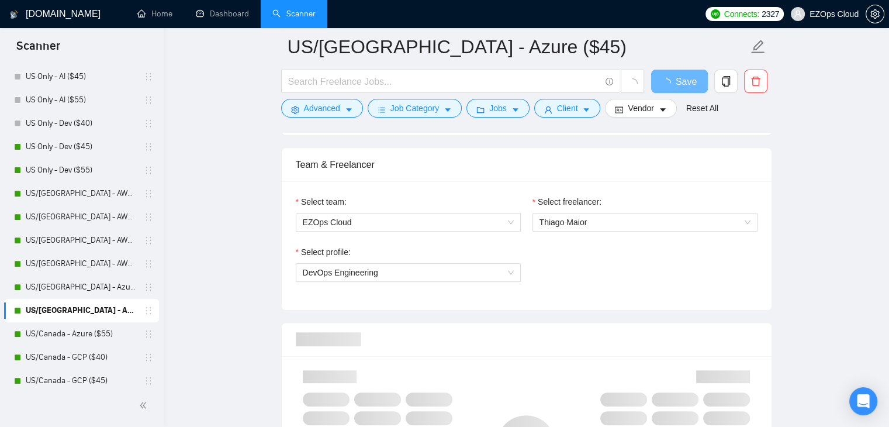
scroll to position [746, 0]
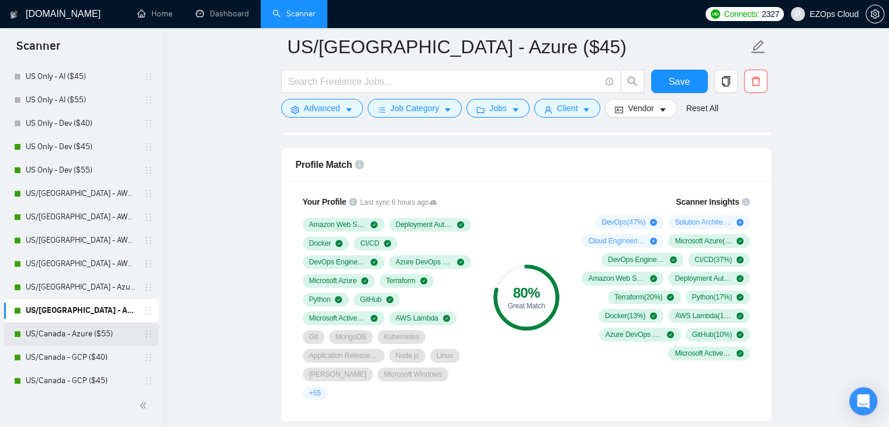
click at [72, 337] on link "US/Canada - Azure ($55)" at bounding box center [81, 333] width 111 height 23
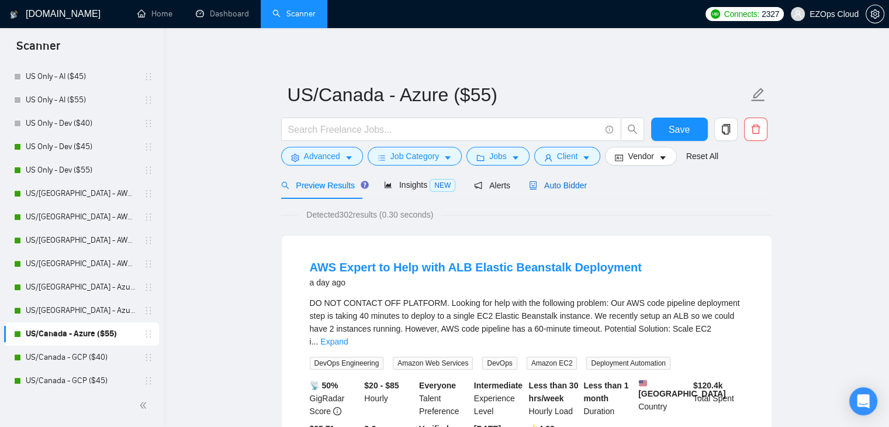
click at [544, 182] on span "Auto Bidder" at bounding box center [558, 185] width 58 height 9
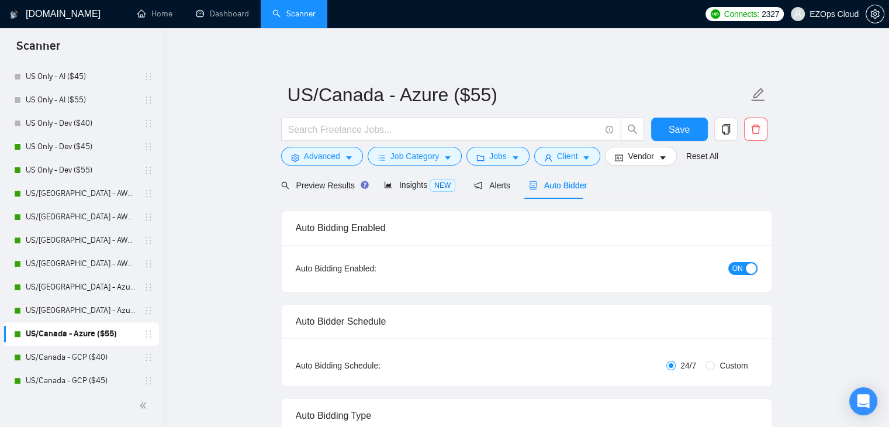
checkbox input "true"
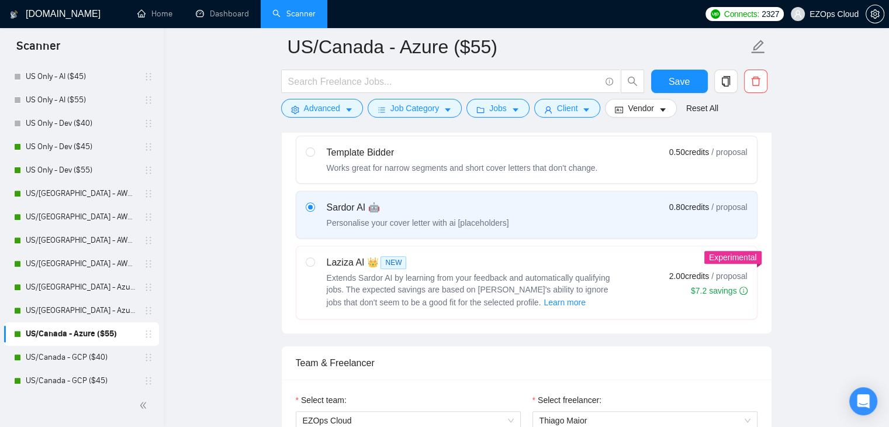
scroll to position [746, 0]
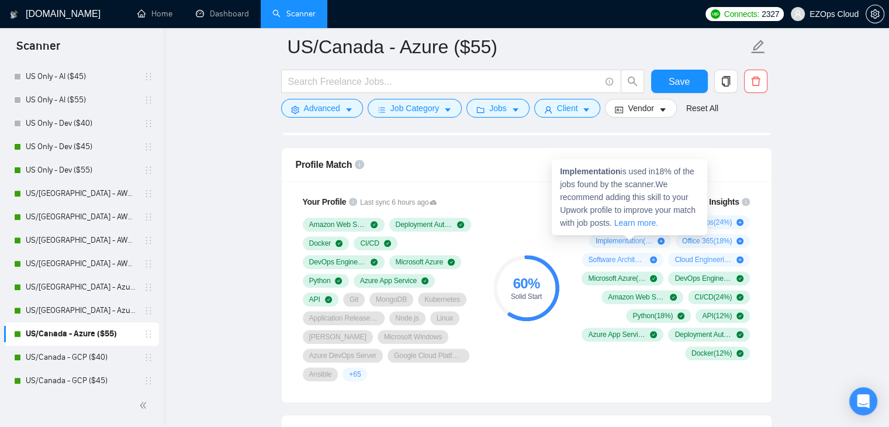
click at [588, 169] on strong "Implementation" at bounding box center [590, 171] width 60 height 9
copy span "Implementation"
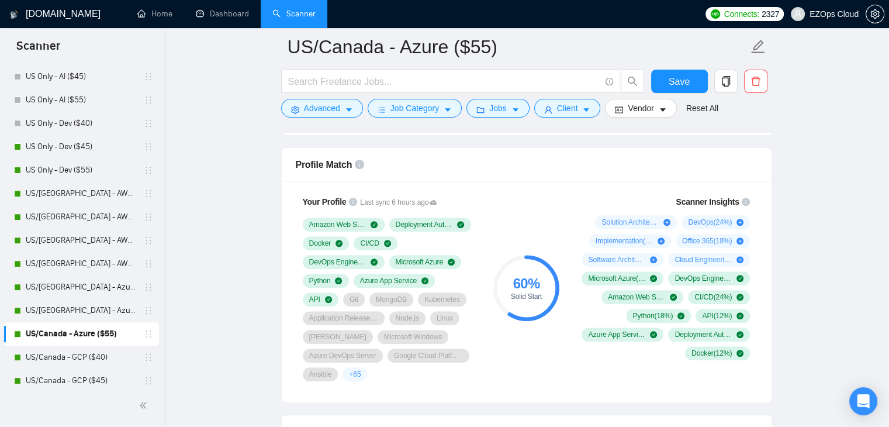
click at [531, 162] on div "Profile Match" at bounding box center [527, 164] width 462 height 33
click at [57, 358] on link "US/Canada - GCP ($40)" at bounding box center [81, 356] width 111 height 23
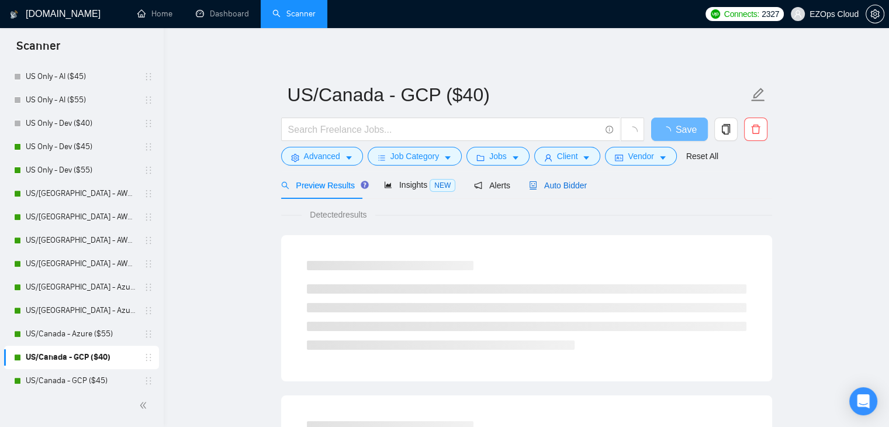
click at [560, 186] on span "Auto Bidder" at bounding box center [558, 185] width 58 height 9
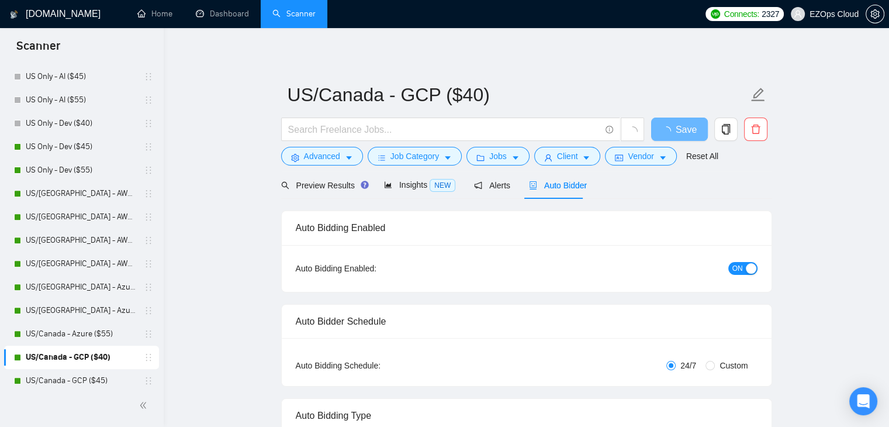
checkbox input "true"
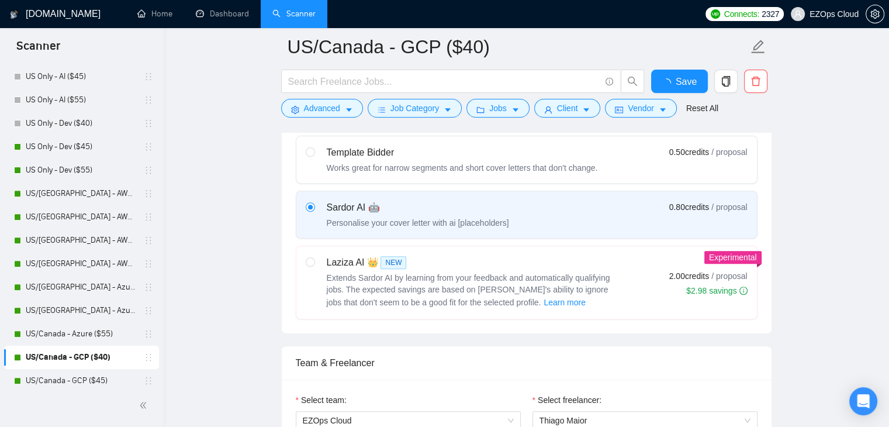
scroll to position [746, 0]
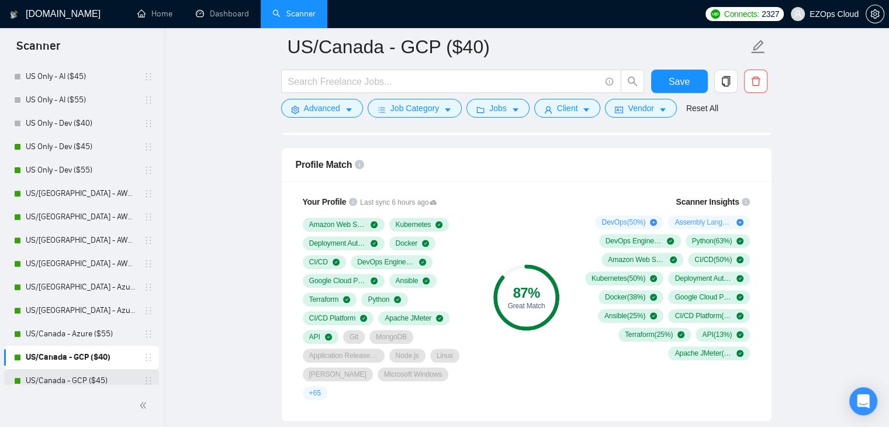
click at [82, 380] on link "US/Canada - GCP ($45)" at bounding box center [81, 380] width 111 height 23
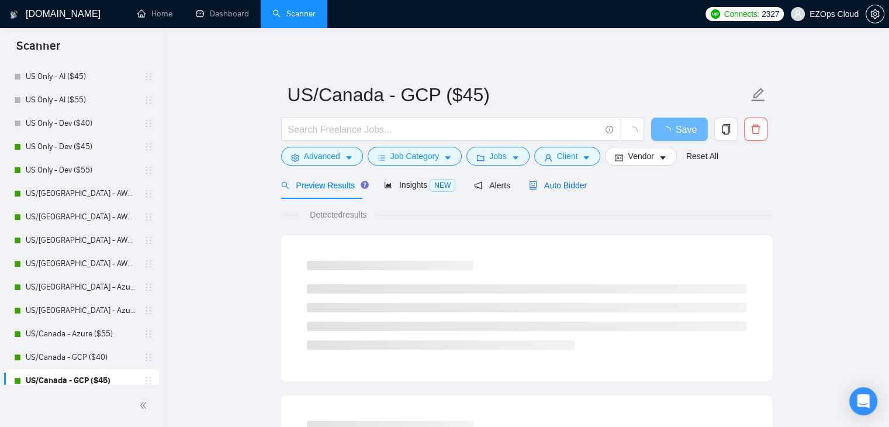
click at [552, 184] on span "Auto Bidder" at bounding box center [558, 185] width 58 height 9
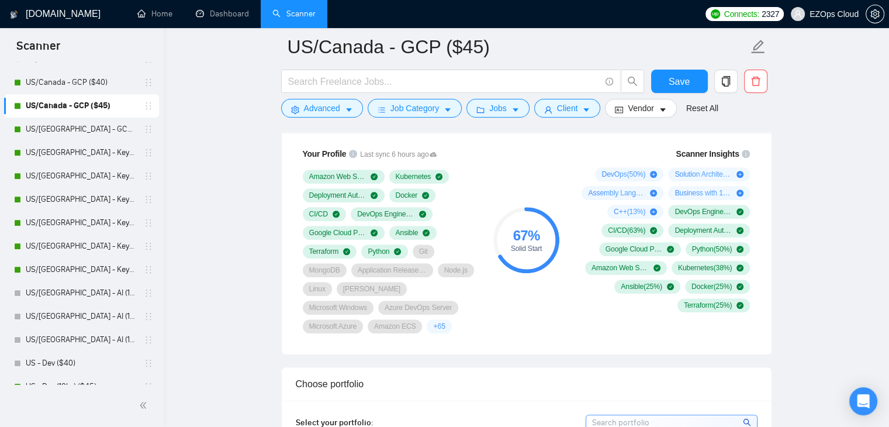
scroll to position [790, 0]
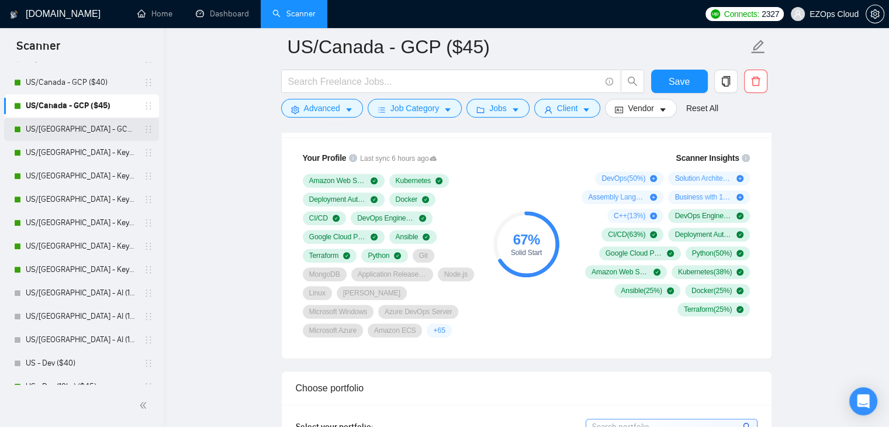
click at [101, 122] on link "US/[GEOGRAPHIC_DATA] - GCP ($55)" at bounding box center [81, 128] width 111 height 23
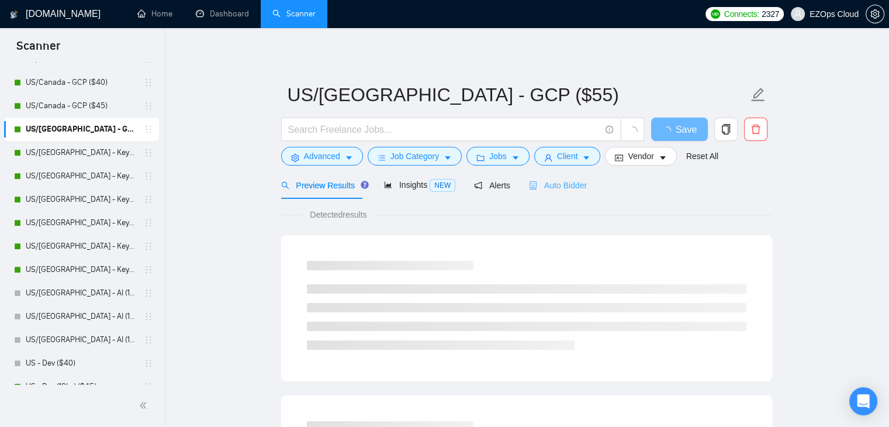
click at [531, 194] on div "Auto Bidder" at bounding box center [558, 184] width 58 height 27
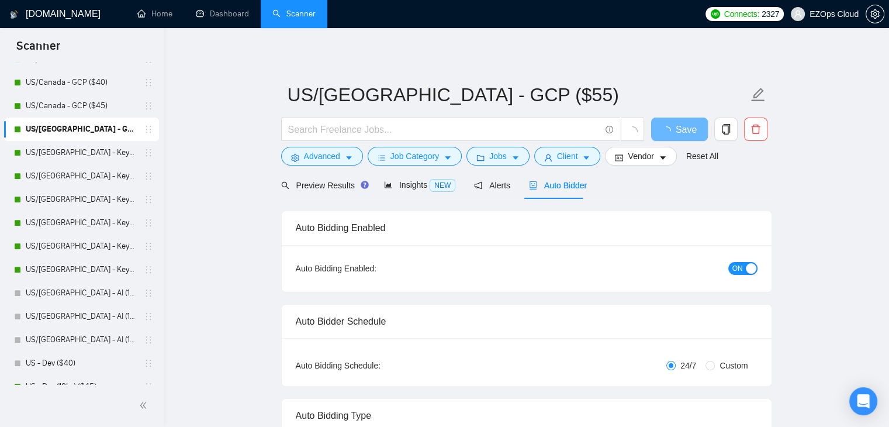
checkbox input "true"
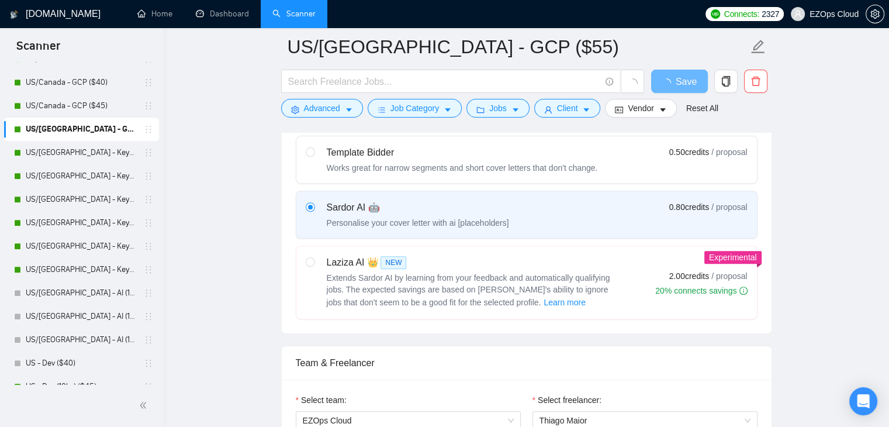
scroll to position [746, 0]
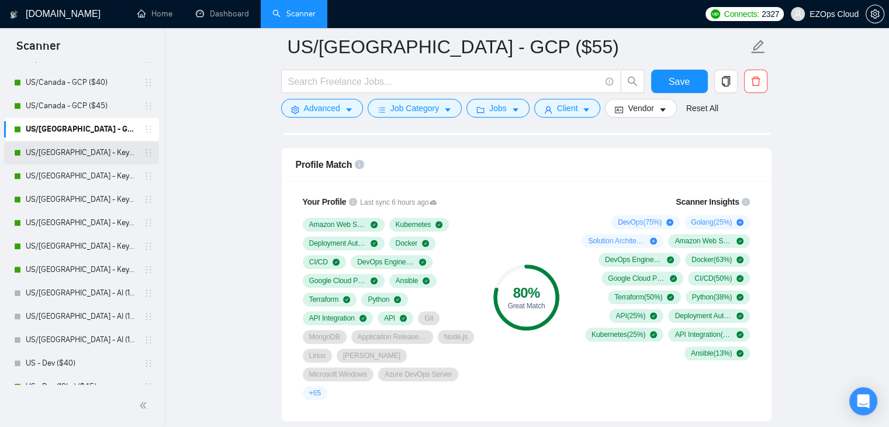
click at [73, 150] on link "US/[GEOGRAPHIC_DATA] - Keywords ($40)" at bounding box center [81, 152] width 111 height 23
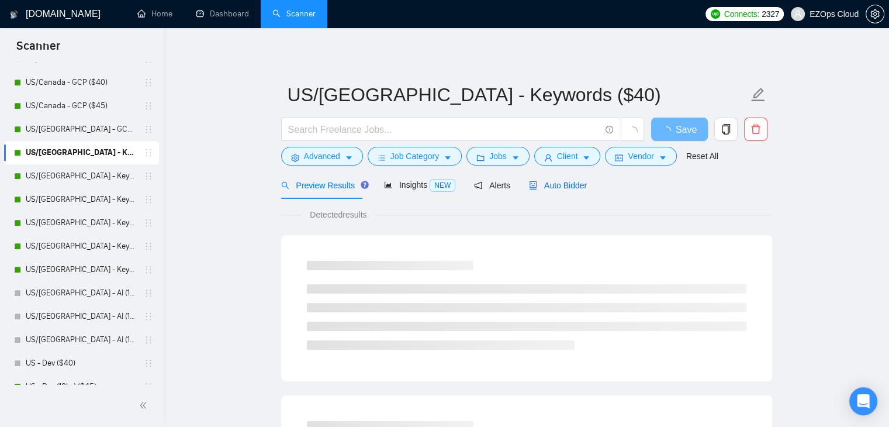
click at [548, 181] on span "Auto Bidder" at bounding box center [558, 185] width 58 height 9
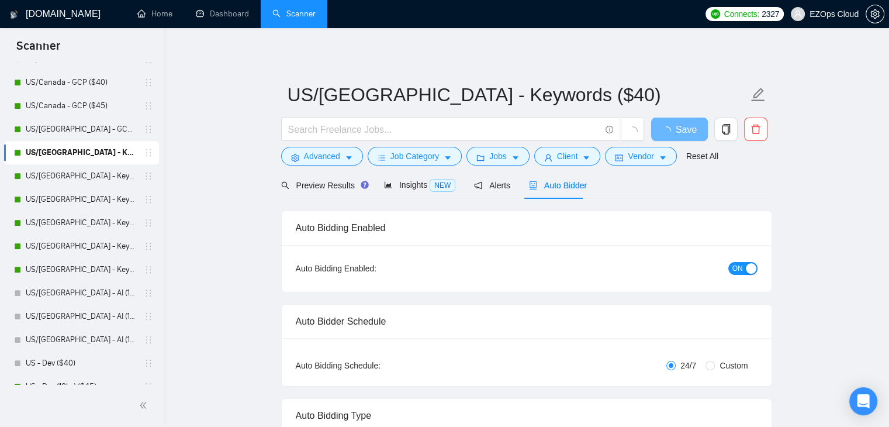
checkbox input "true"
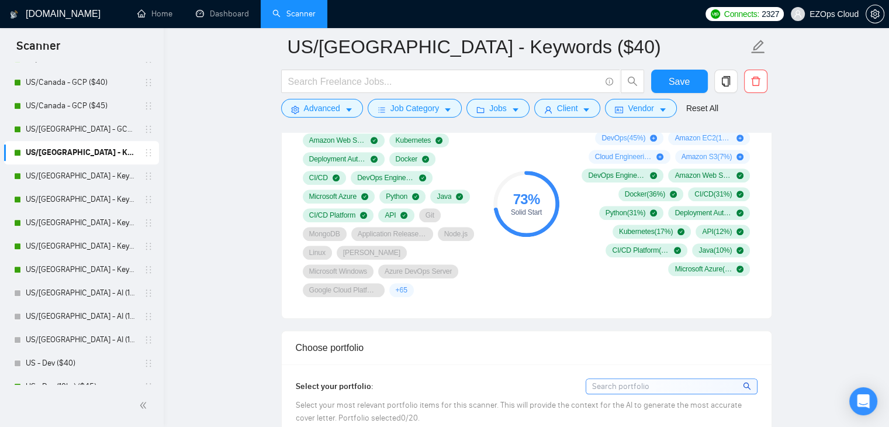
scroll to position [719, 0]
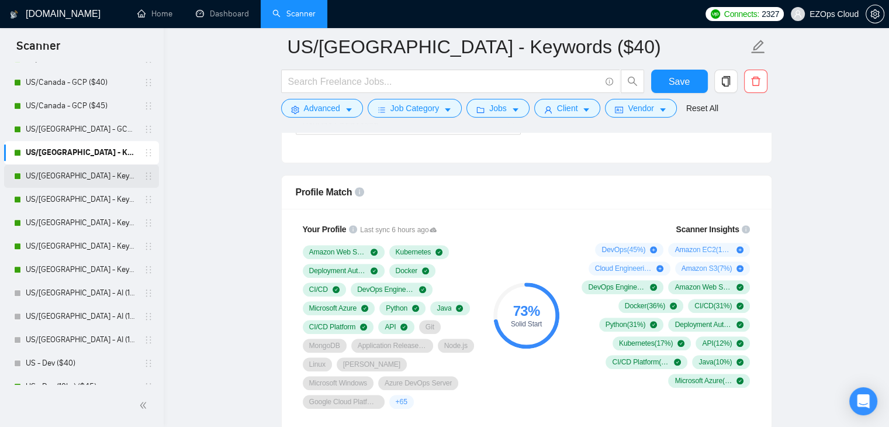
click at [106, 175] on link "US/[GEOGRAPHIC_DATA] - Keywords ($45)" at bounding box center [81, 175] width 111 height 23
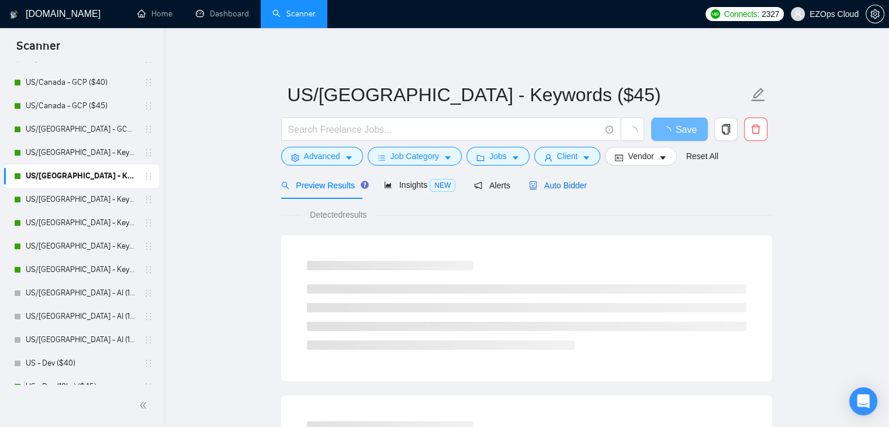
click at [569, 181] on span "Auto Bidder" at bounding box center [558, 185] width 58 height 9
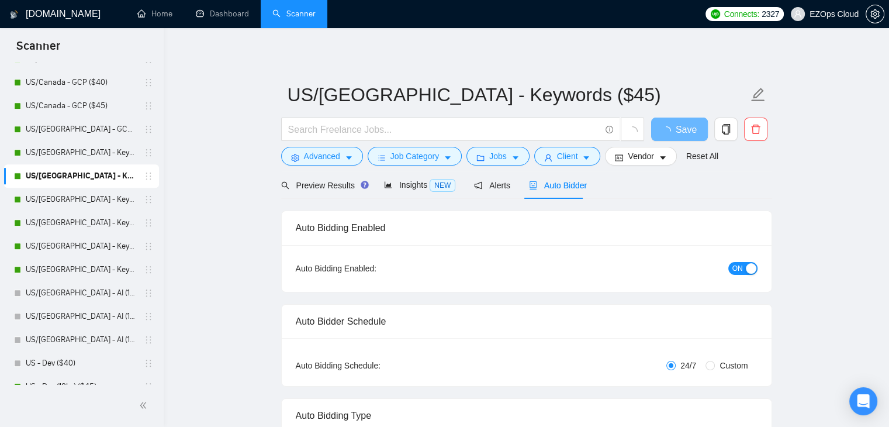
checkbox input "true"
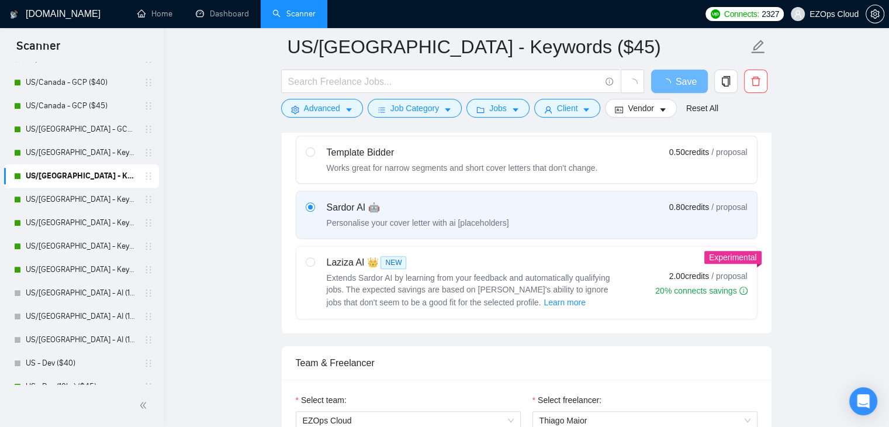
scroll to position [746, 0]
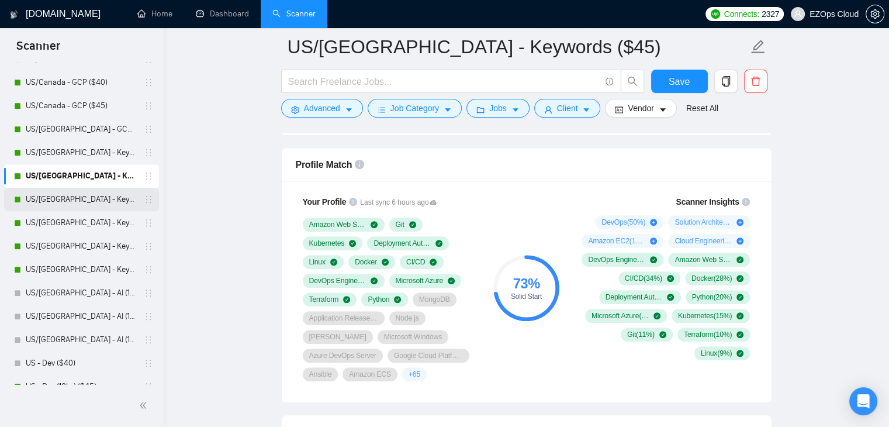
click at [96, 209] on link "US/[GEOGRAPHIC_DATA] - Keywords ($55)" at bounding box center [81, 199] width 111 height 23
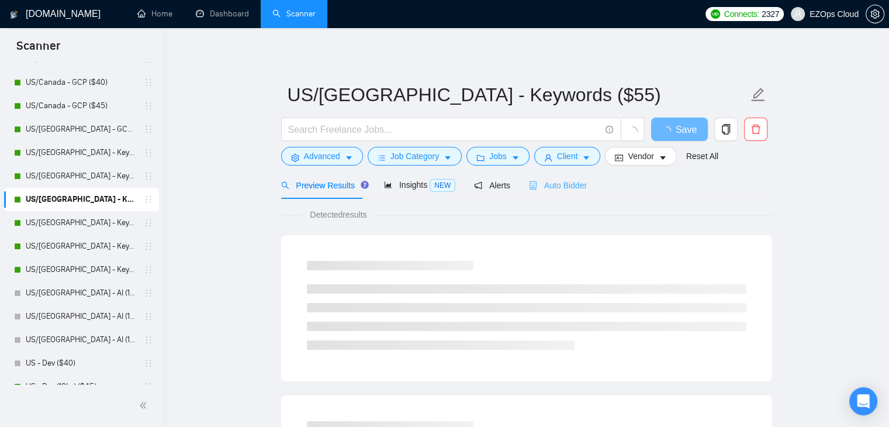
click at [549, 176] on div "Auto Bidder" at bounding box center [558, 184] width 58 height 27
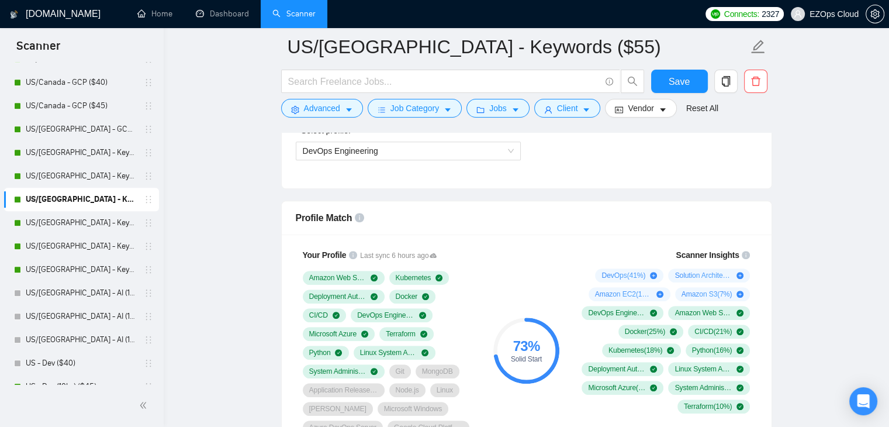
scroll to position [698, 0]
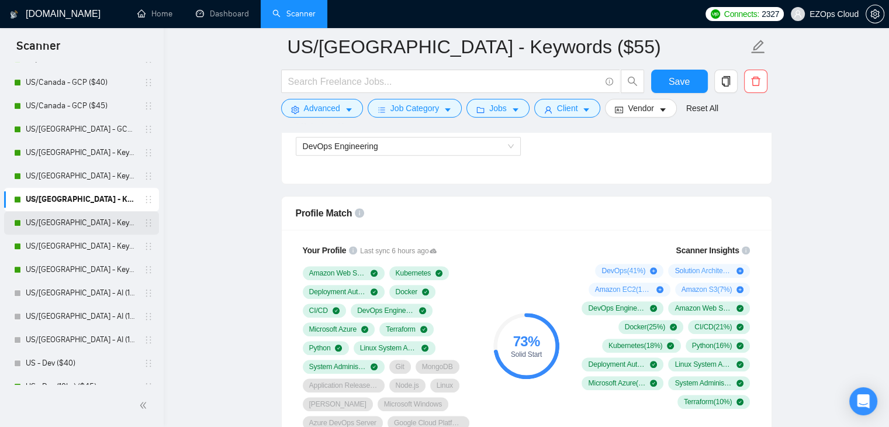
click at [84, 223] on link "US/[GEOGRAPHIC_DATA] - Keywords (Others) ($40)" at bounding box center [81, 222] width 111 height 23
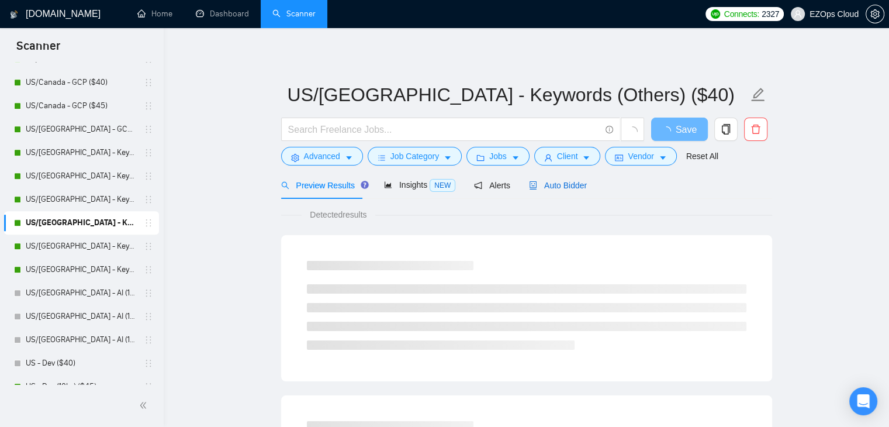
click at [552, 191] on div "Auto Bidder" at bounding box center [558, 185] width 58 height 13
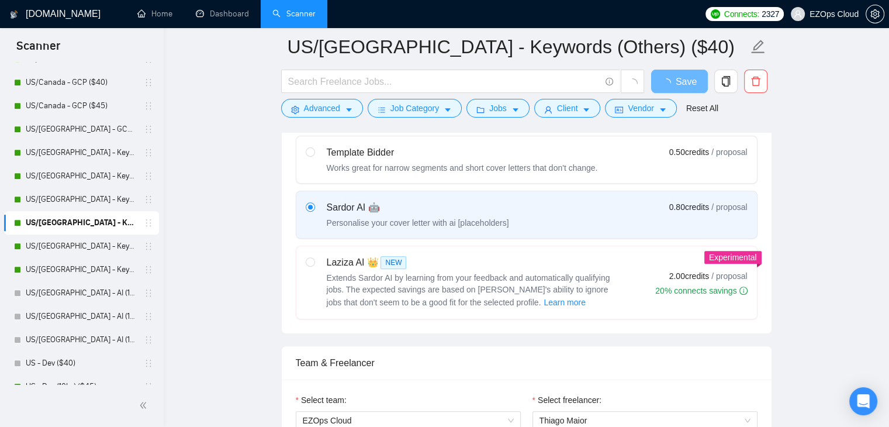
scroll to position [746, 0]
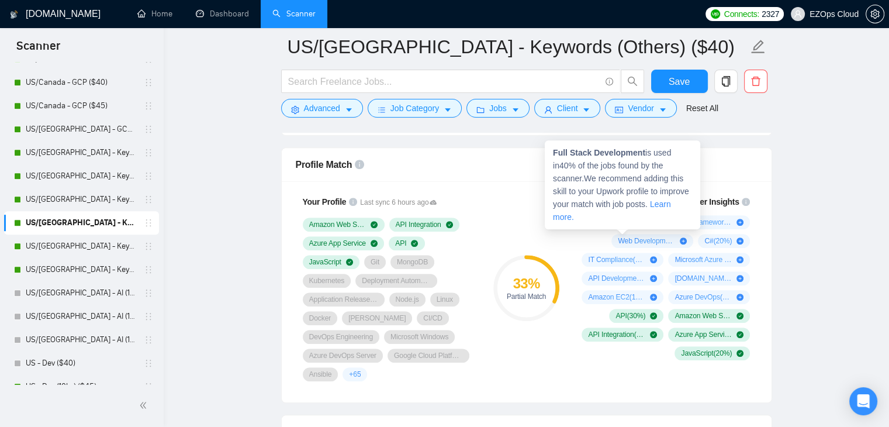
click at [617, 219] on span "Full Stack Development ( 40 %)" at bounding box center [616, 221] width 57 height 9
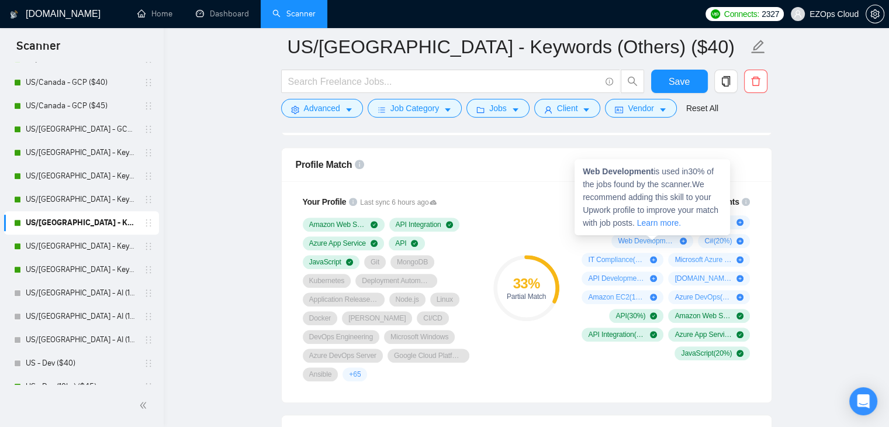
click at [662, 239] on span "Web Development ( 30 %)" at bounding box center [646, 240] width 57 height 9
drag, startPoint x: 583, startPoint y: 170, endPoint x: 655, endPoint y: 171, distance: 72.5
click at [655, 171] on span "Web Development is used in 30 % of the jobs found by the scanner. We recommend …" at bounding box center [651, 197] width 136 height 61
copy span "Web Development"
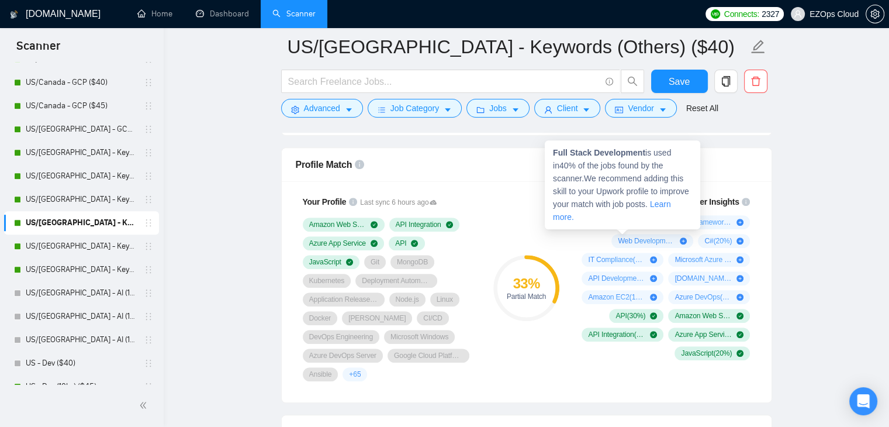
click at [615, 218] on span "Full Stack Development ( 40 %)" at bounding box center [616, 221] width 57 height 9
drag, startPoint x: 554, startPoint y: 151, endPoint x: 645, endPoint y: 153, distance: 91.2
click at [645, 153] on span "Full Stack Development is used in 40 % of the jobs found by the scanner. We rec…" at bounding box center [621, 185] width 136 height 74
copy span "Full Stack Development"
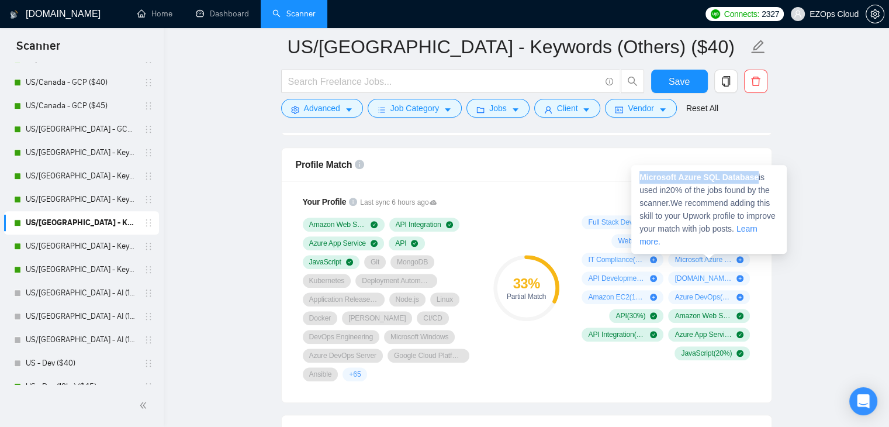
drag, startPoint x: 641, startPoint y: 175, endPoint x: 754, endPoint y: 176, distance: 113.4
click at [754, 176] on strong "Microsoft Azure SQL Database" at bounding box center [698, 176] width 119 height 9
copy strong "Microsoft Azure SQL Database"
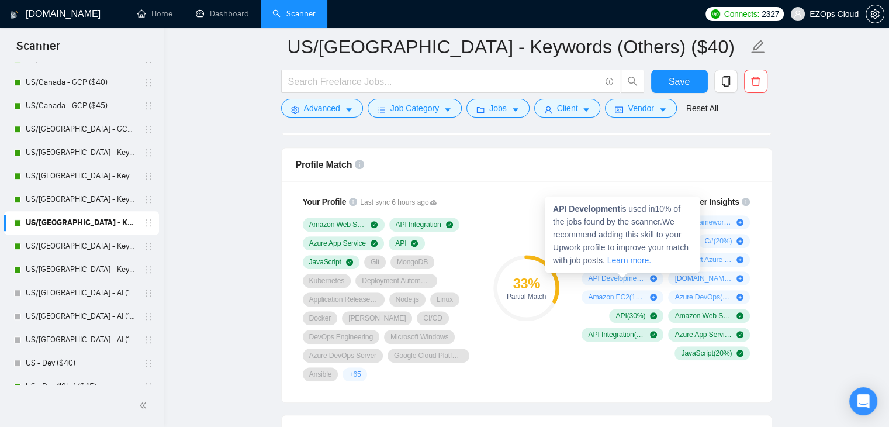
click at [599, 276] on span "API Development ( 10 %)" at bounding box center [616, 278] width 57 height 9
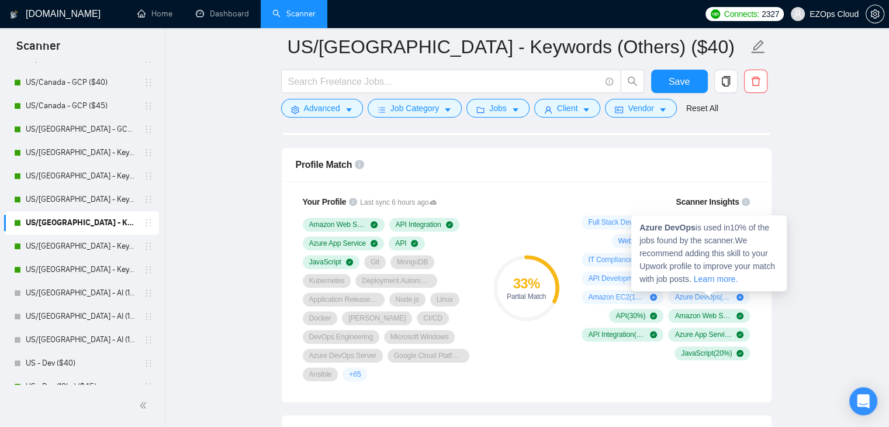
click at [706, 296] on span "Azure DevOps ( 10 %)" at bounding box center [702, 296] width 57 height 9
drag, startPoint x: 639, startPoint y: 225, endPoint x: 694, endPoint y: 224, distance: 54.9
click at [694, 224] on span "Azure DevOps is used in 10 % of the jobs found by the scanner. We recommend add…" at bounding box center [707, 253] width 136 height 61
copy strong "Azure DevOps"
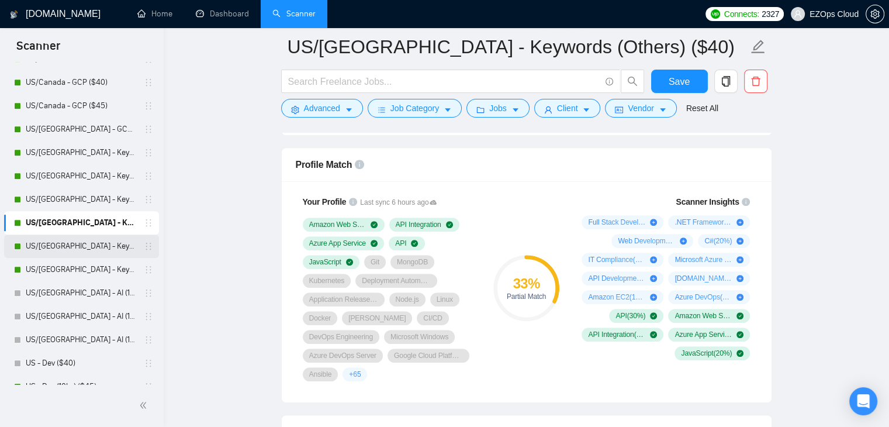
click at [84, 244] on link "US/[GEOGRAPHIC_DATA] - Keywords (Others) ($45)" at bounding box center [81, 245] width 111 height 23
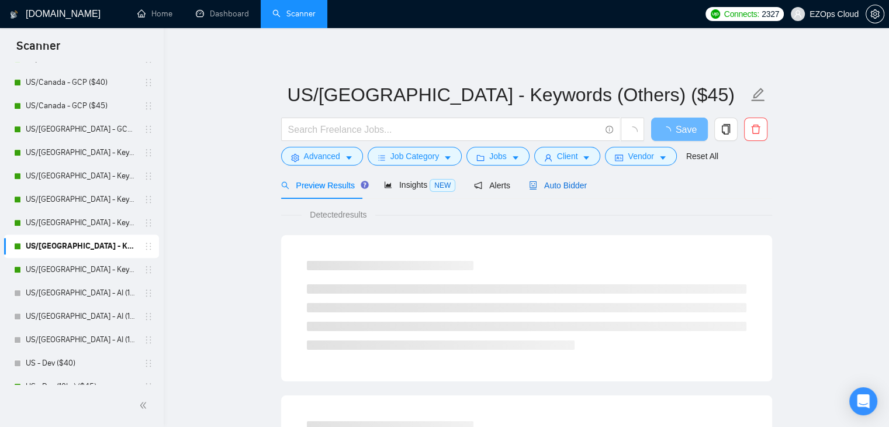
click at [572, 186] on span "Auto Bidder" at bounding box center [558, 185] width 58 height 9
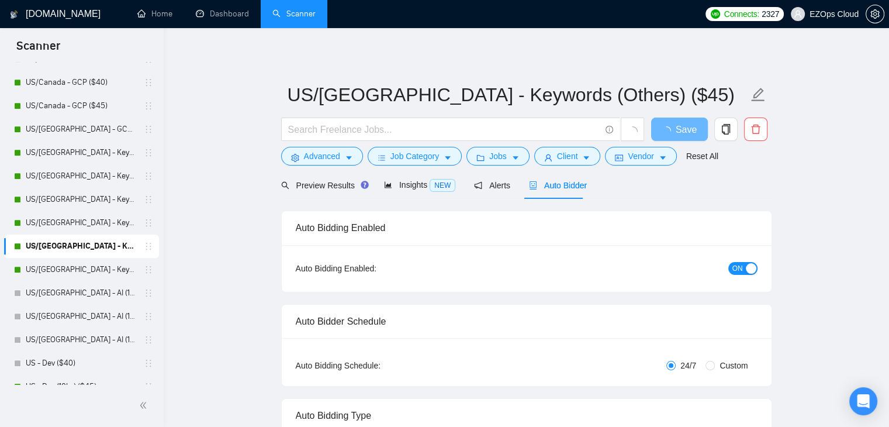
checkbox input "true"
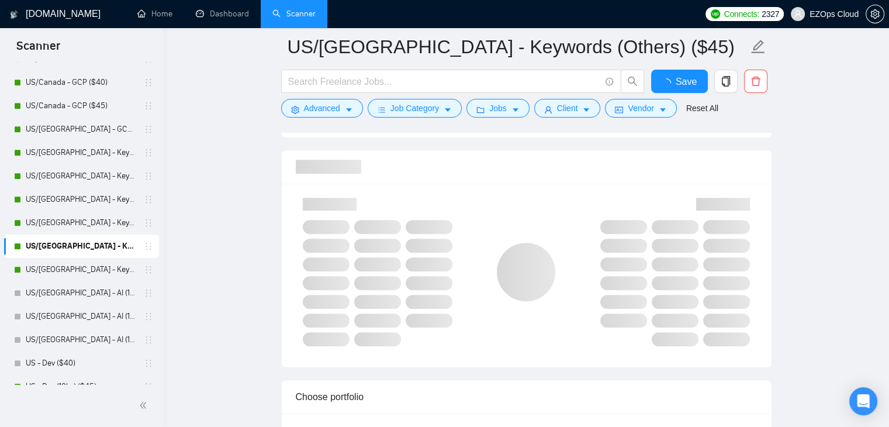
scroll to position [746, 0]
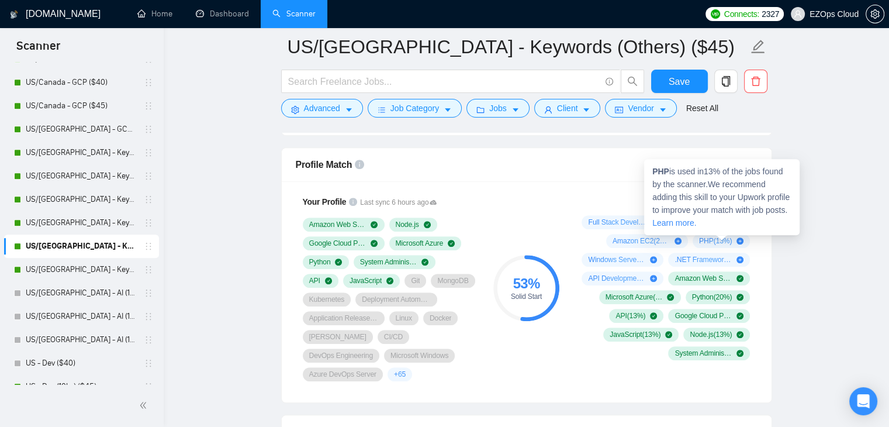
click at [715, 239] on span "PHP ( 13 %)" at bounding box center [715, 240] width 33 height 9
click at [656, 171] on strong "PHP" at bounding box center [660, 171] width 17 height 9
copy span "PHP"
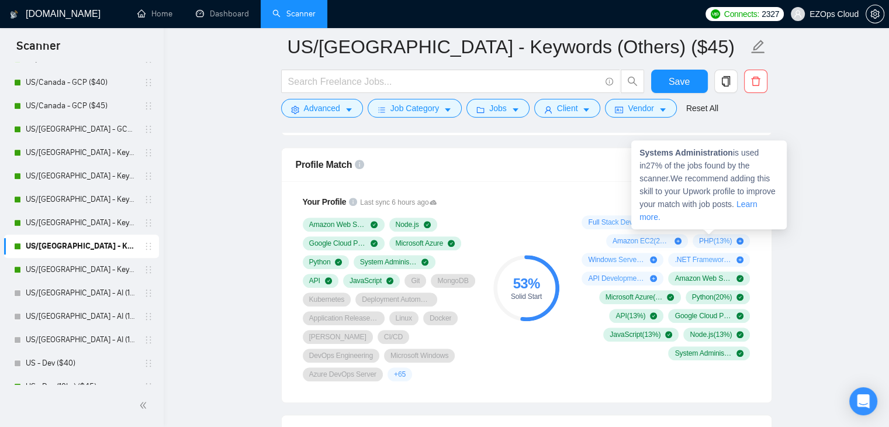
click at [686, 218] on span "Systems Administration ( 27 %)" at bounding box center [702, 221] width 57 height 9
drag, startPoint x: 638, startPoint y: 152, endPoint x: 729, endPoint y: 153, distance: 90.6
click at [729, 153] on div "Systems Administration is used in 27 % of the jobs found by the scanner. We rec…" at bounding box center [708, 184] width 155 height 89
copy strong "Systems Administration"
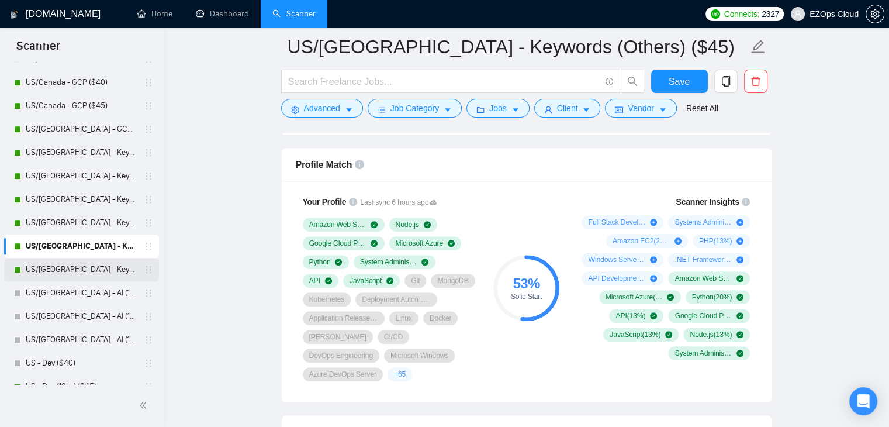
click at [50, 263] on link "US/[GEOGRAPHIC_DATA] - Keywords (Others) ($55)" at bounding box center [81, 269] width 111 height 23
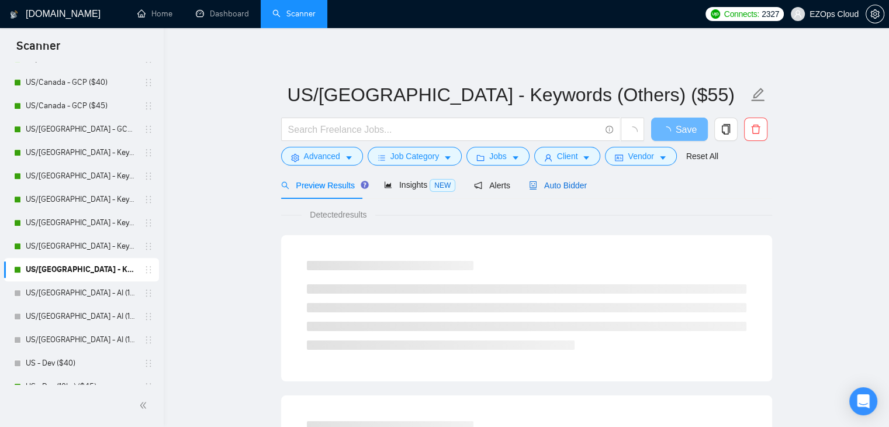
click at [547, 186] on span "Auto Bidder" at bounding box center [558, 185] width 58 height 9
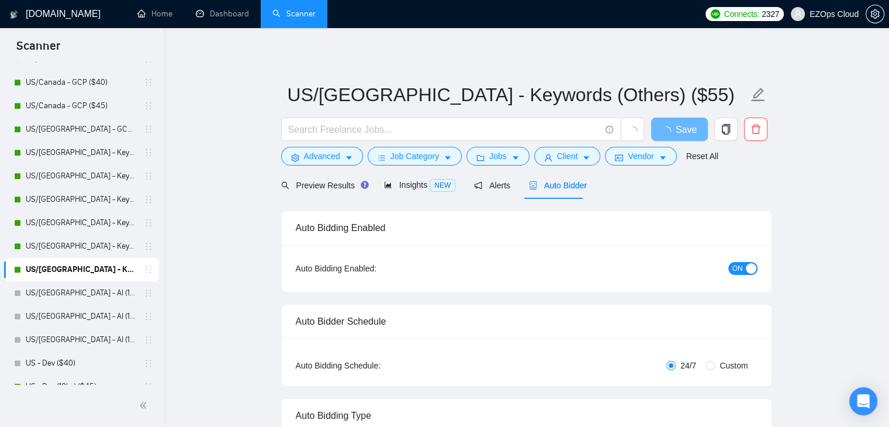
checkbox input "true"
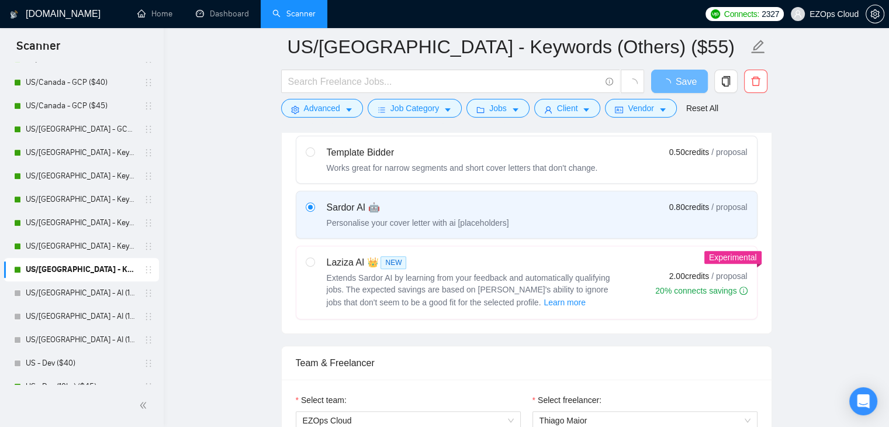
scroll to position [746, 0]
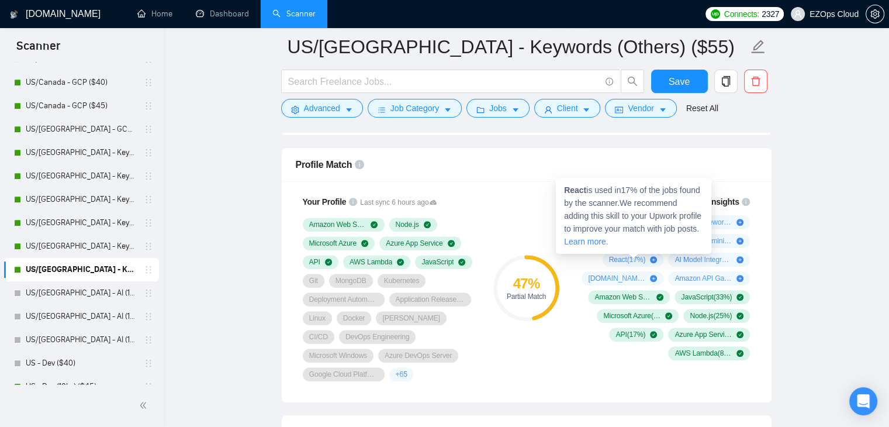
click at [614, 260] on span "React ( 17 %)" at bounding box center [627, 259] width 37 height 9
click at [570, 191] on strong "React" at bounding box center [575, 189] width 22 height 9
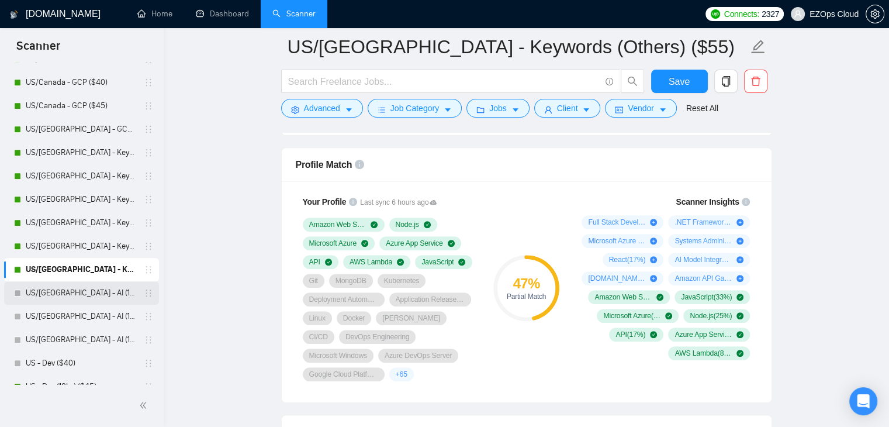
click at [64, 303] on link "US/[GEOGRAPHIC_DATA] - AI (10k+) ($40)" at bounding box center [81, 292] width 111 height 23
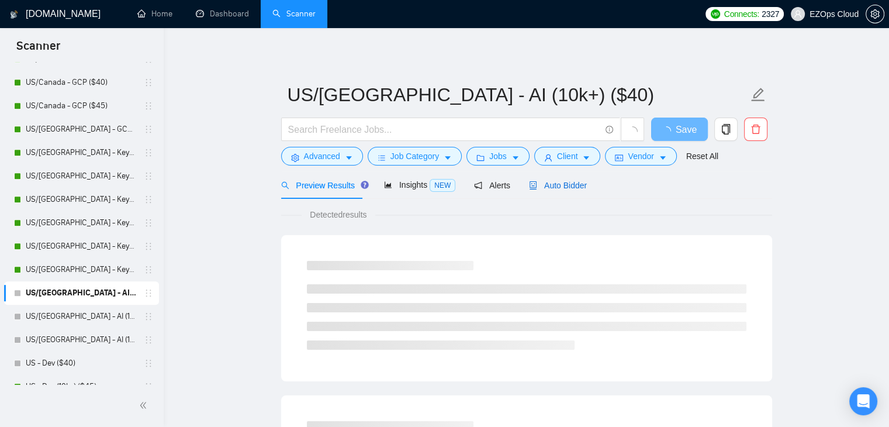
click at [531, 185] on icon "robot" at bounding box center [532, 185] width 7 height 8
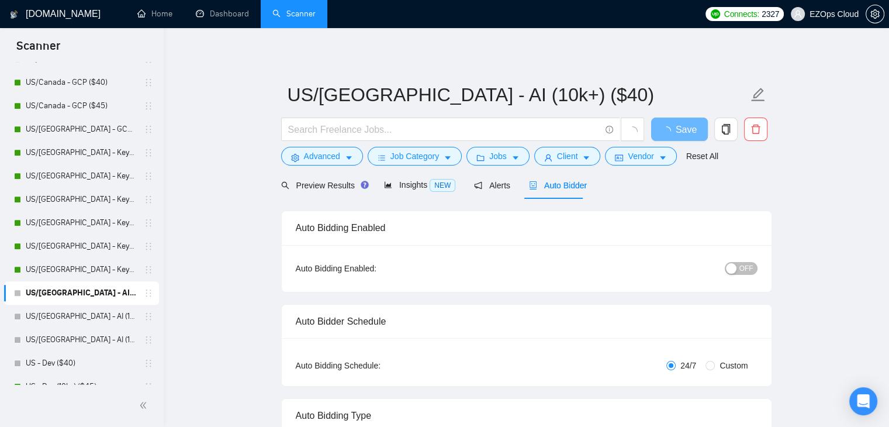
checkbox input "true"
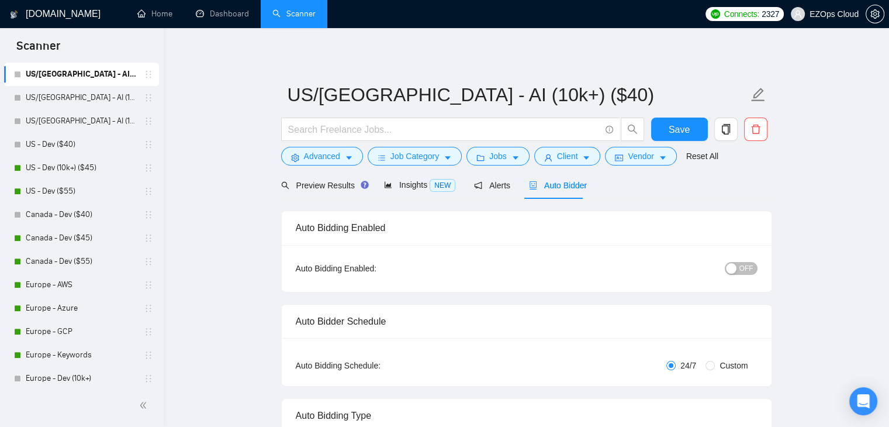
scroll to position [985, 0]
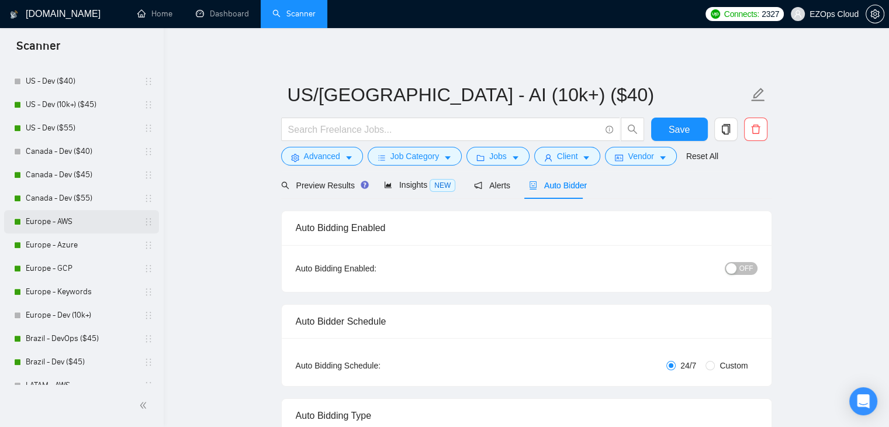
click at [63, 219] on link "Europe - AWS" at bounding box center [81, 221] width 111 height 23
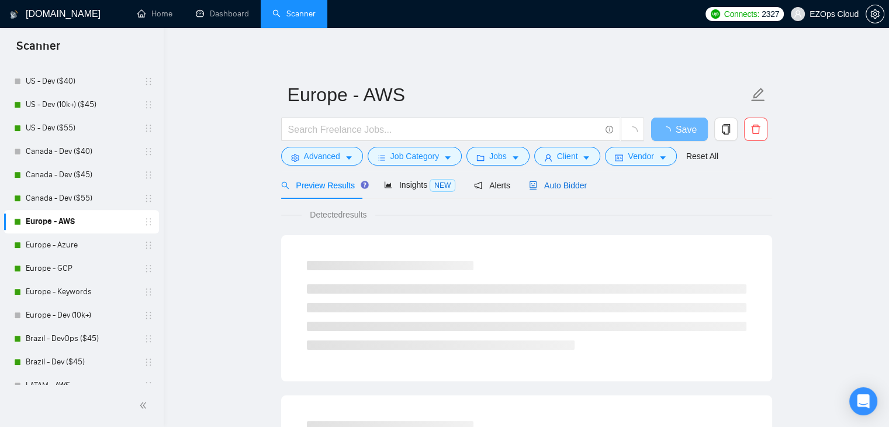
click at [576, 185] on span "Auto Bidder" at bounding box center [558, 185] width 58 height 9
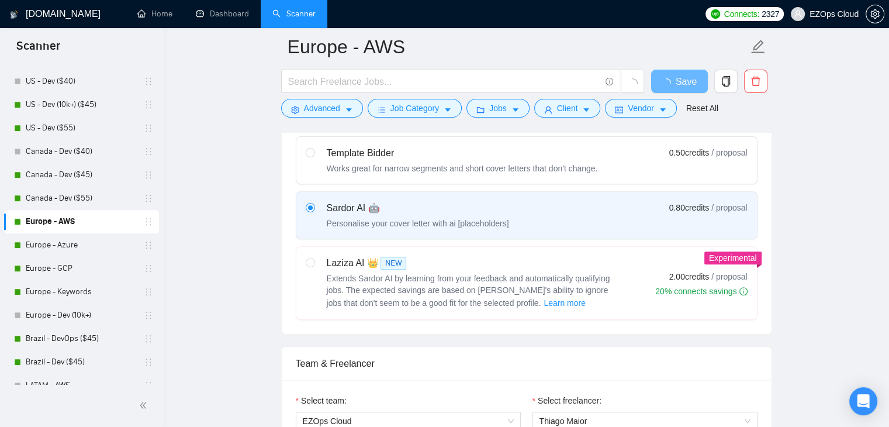
scroll to position [746, 0]
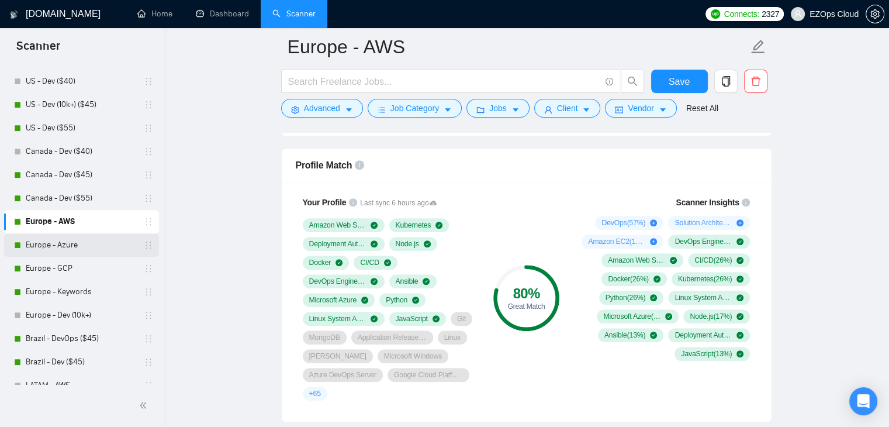
click at [83, 243] on link "Europe - Azure" at bounding box center [81, 244] width 111 height 23
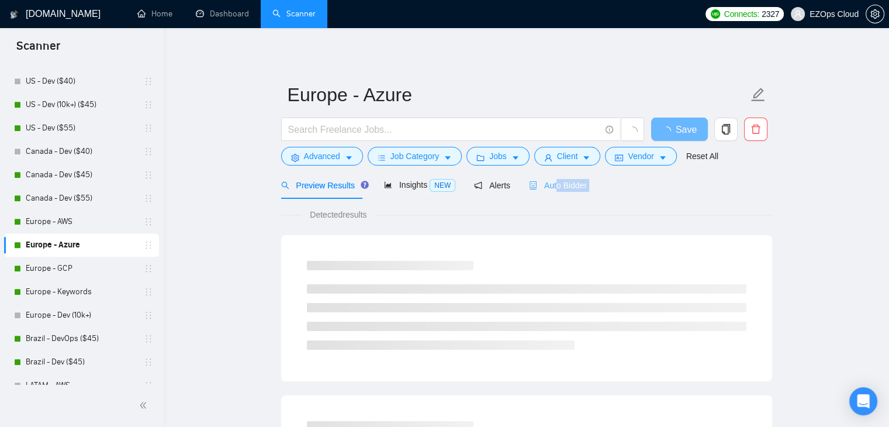
drag, startPoint x: 550, startPoint y: 199, endPoint x: 551, endPoint y: 177, distance: 21.6
click at [551, 177] on div "Auto Bidder" at bounding box center [558, 184] width 58 height 27
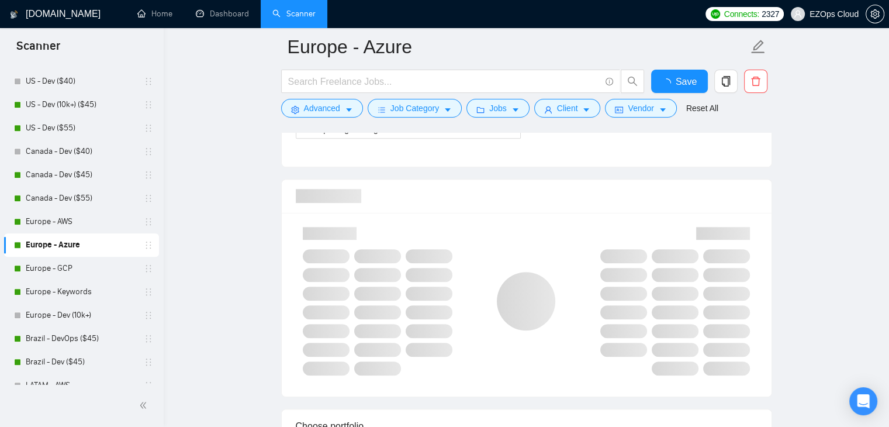
scroll to position [746, 0]
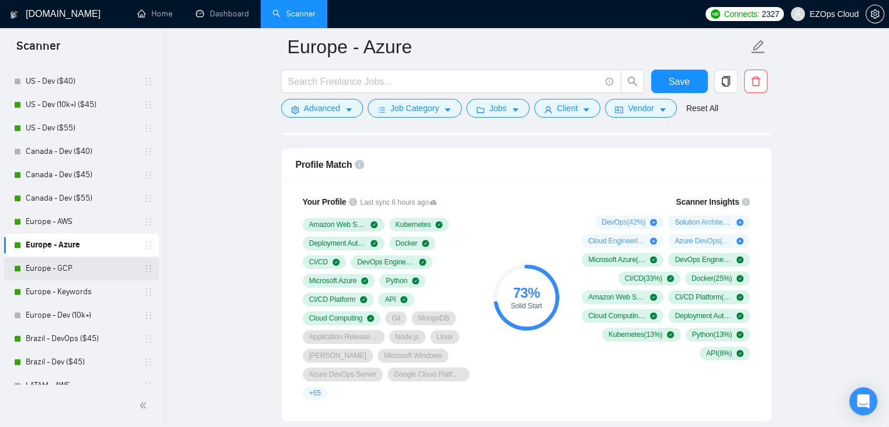
click at [91, 271] on link "Europe - GCP" at bounding box center [81, 268] width 111 height 23
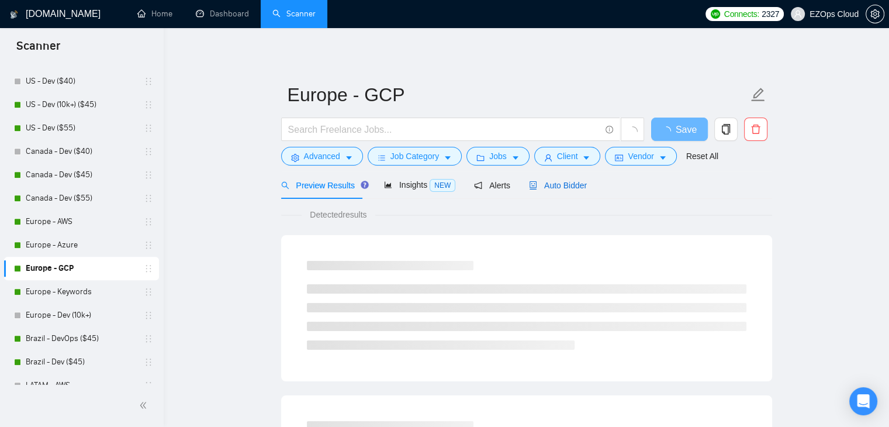
click at [531, 183] on icon "robot" at bounding box center [532, 185] width 7 height 8
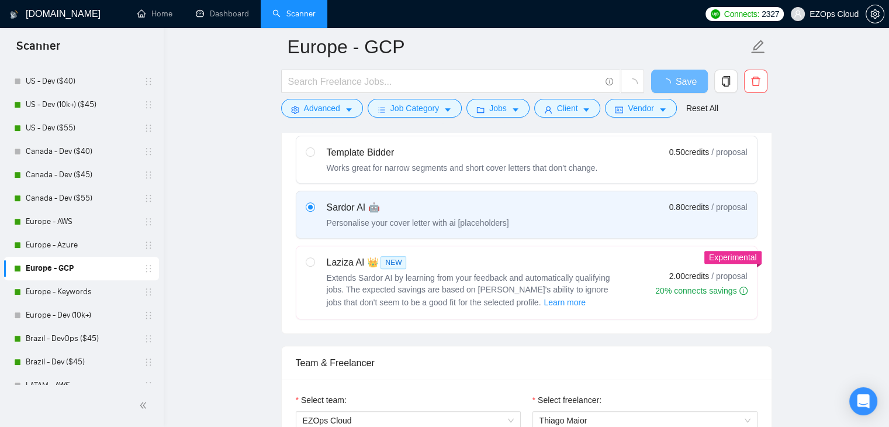
scroll to position [746, 0]
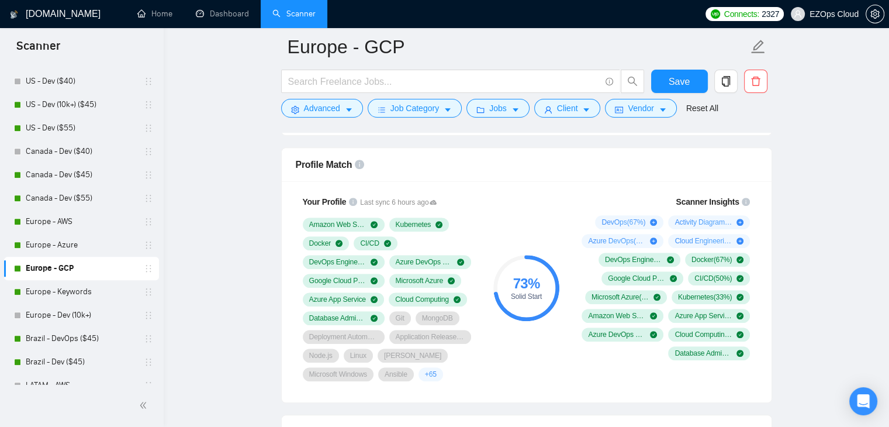
click at [79, 287] on link "Europe - Keywords" at bounding box center [81, 291] width 111 height 23
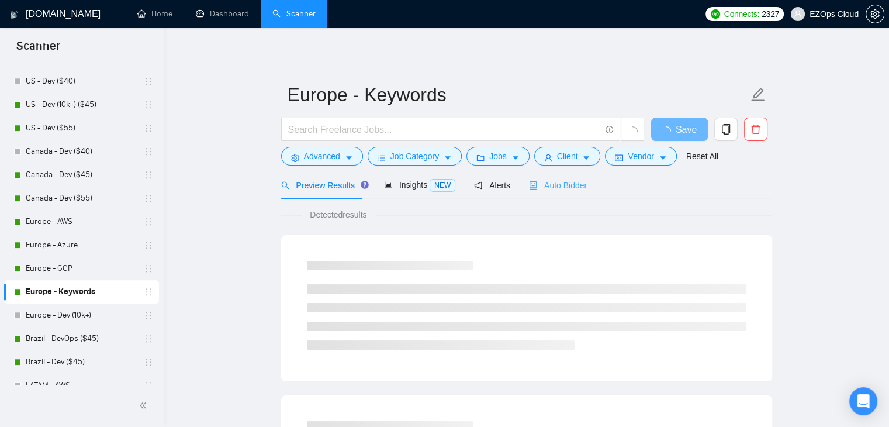
click at [532, 191] on div "Auto Bidder" at bounding box center [558, 184] width 58 height 27
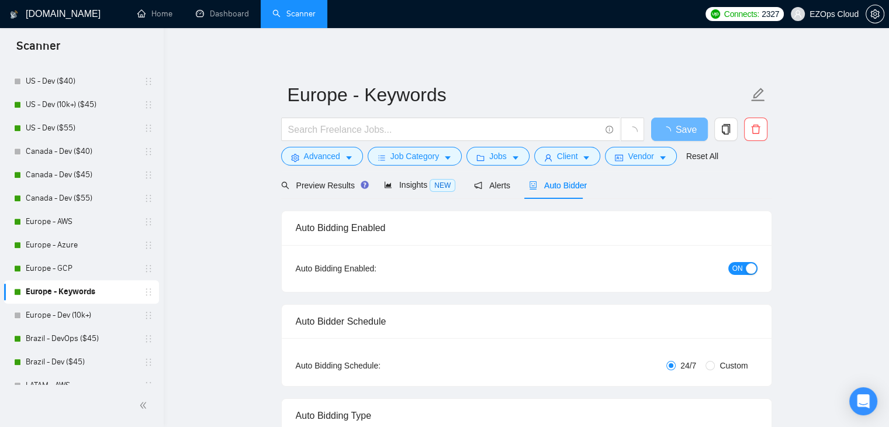
checkbox input "true"
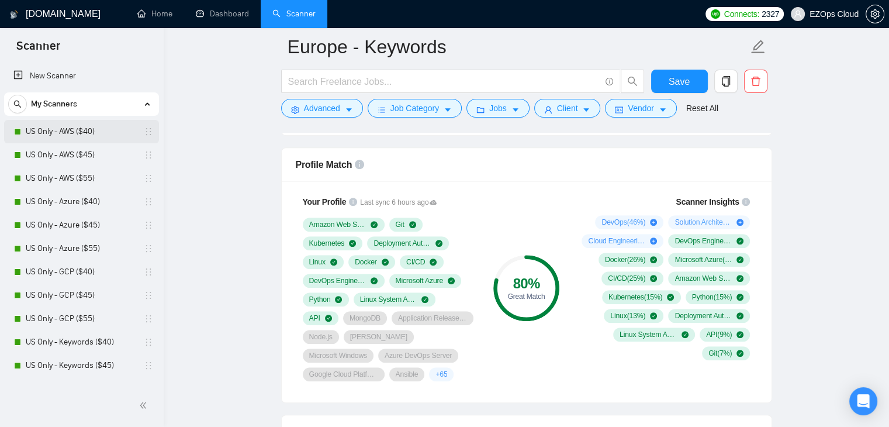
click at [51, 130] on link "US Only - AWS ($40)" at bounding box center [81, 131] width 111 height 23
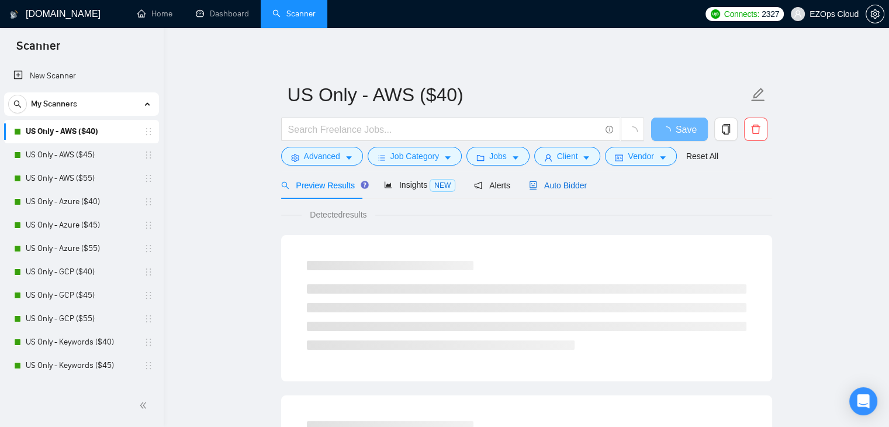
click at [568, 181] on span "Auto Bidder" at bounding box center [558, 185] width 58 height 9
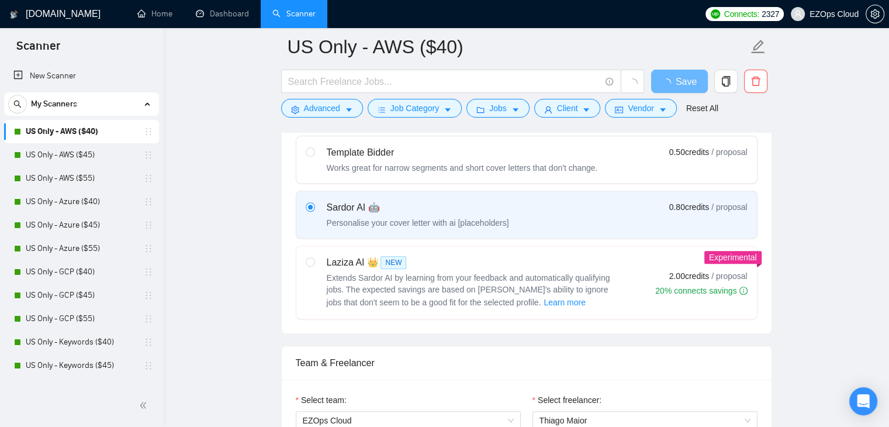
scroll to position [746, 0]
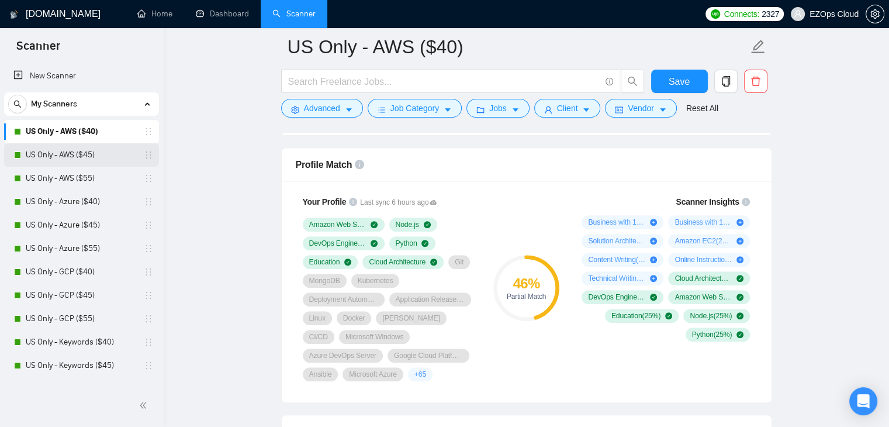
click at [47, 151] on link "US Only - AWS ($45)" at bounding box center [81, 154] width 111 height 23
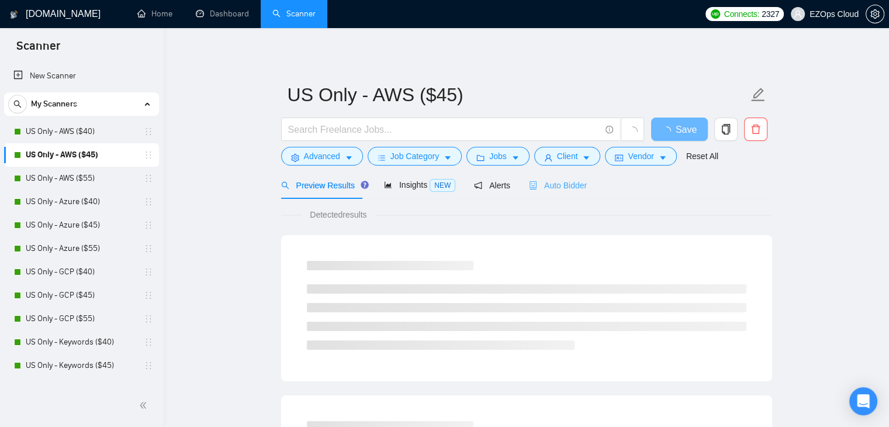
click at [576, 176] on div "Auto Bidder" at bounding box center [558, 184] width 58 height 27
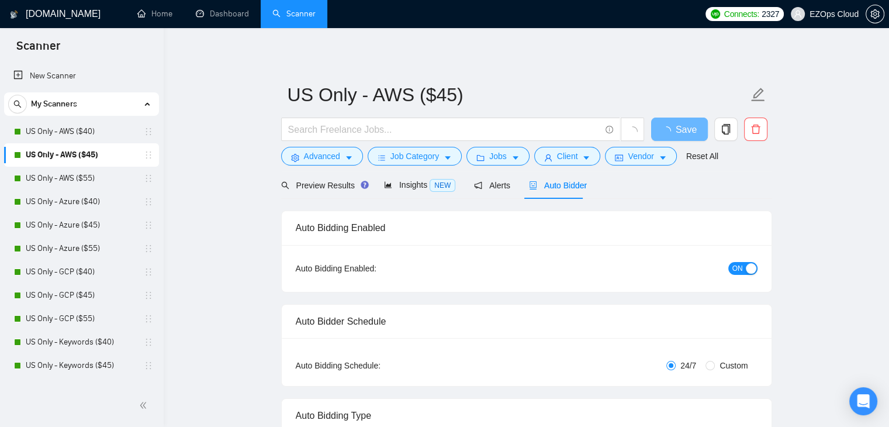
checkbox input "true"
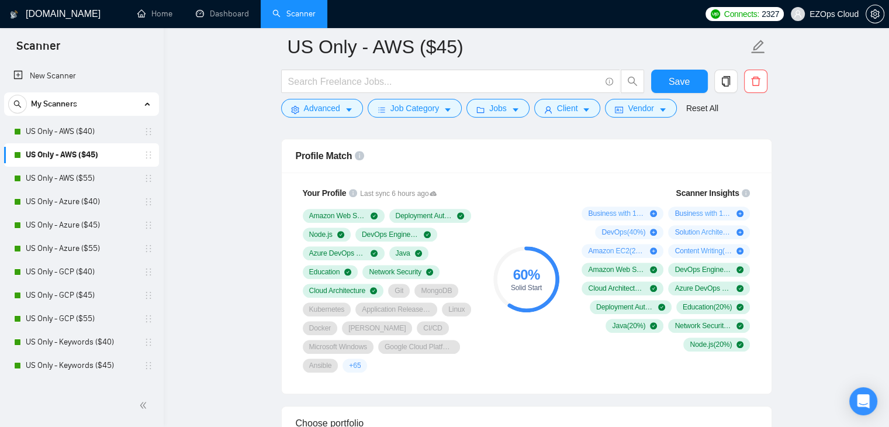
scroll to position [750, 0]
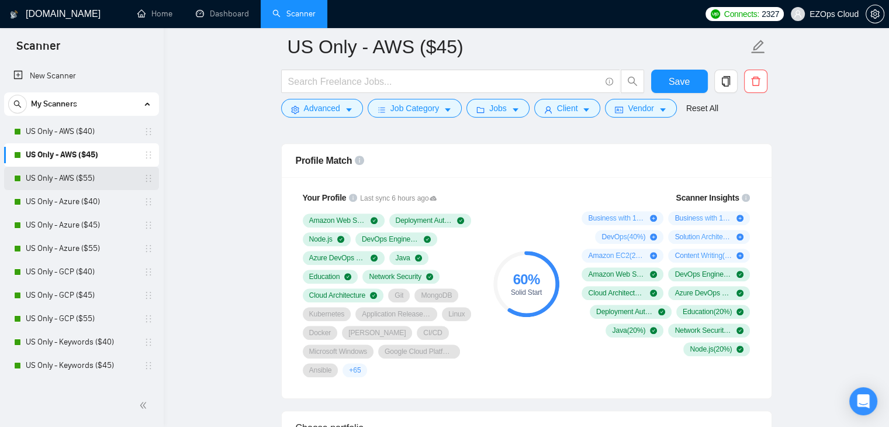
click at [98, 178] on link "US Only - AWS ($55)" at bounding box center [81, 178] width 111 height 23
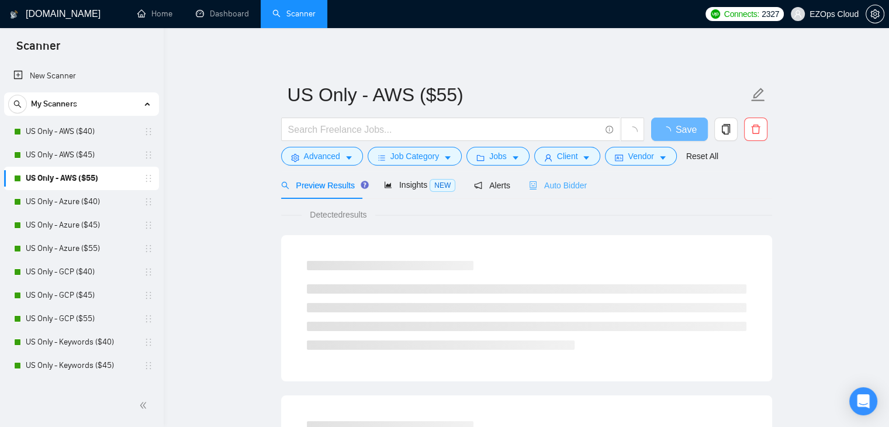
click at [570, 193] on div "Auto Bidder" at bounding box center [558, 184] width 58 height 27
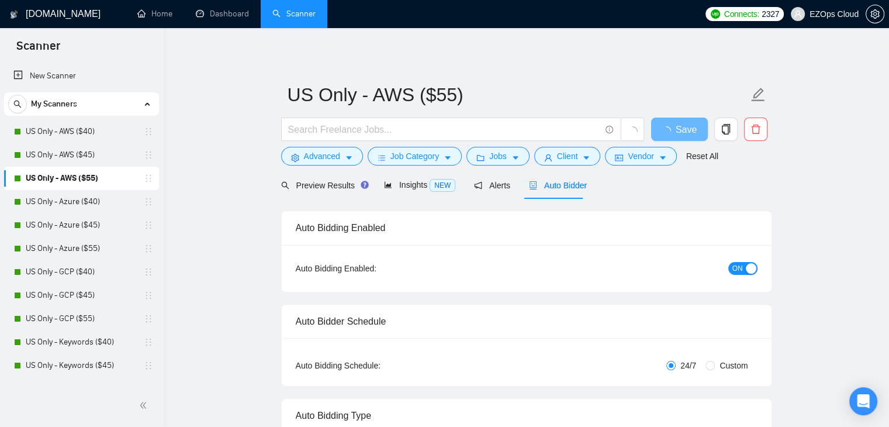
checkbox input "true"
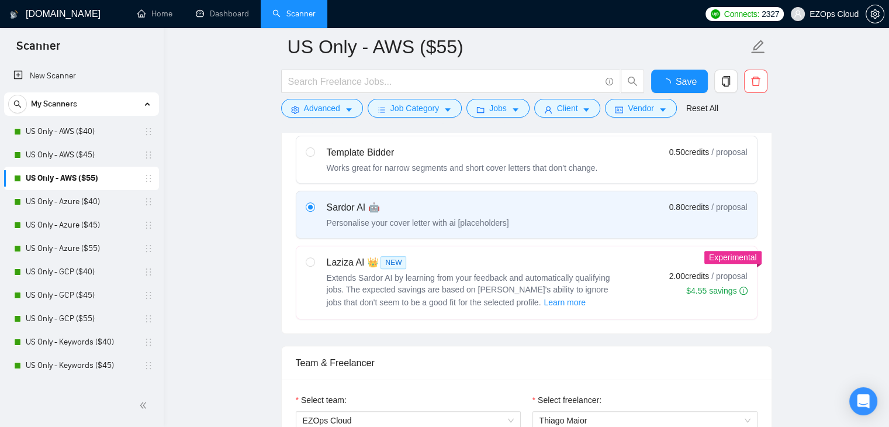
scroll to position [746, 0]
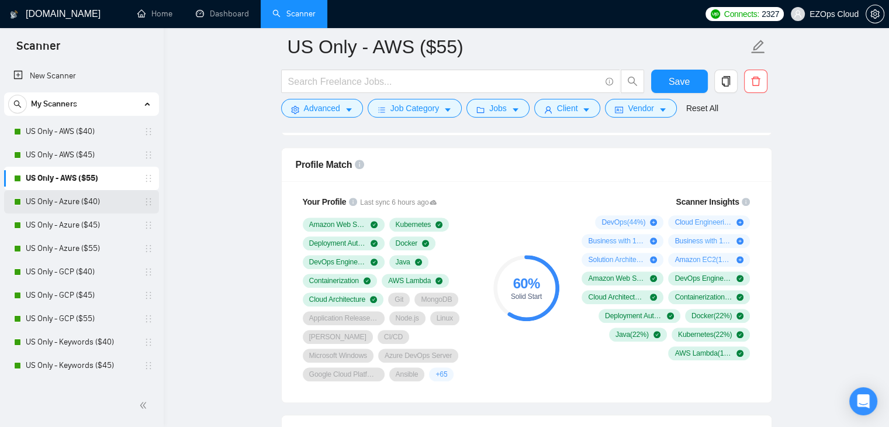
click at [65, 202] on link "US Only - Azure ($40)" at bounding box center [81, 201] width 111 height 23
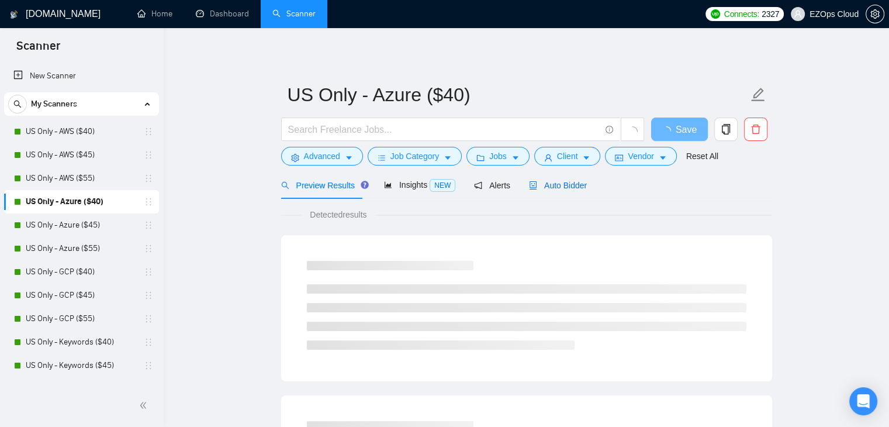
click at [560, 187] on span "Auto Bidder" at bounding box center [558, 185] width 58 height 9
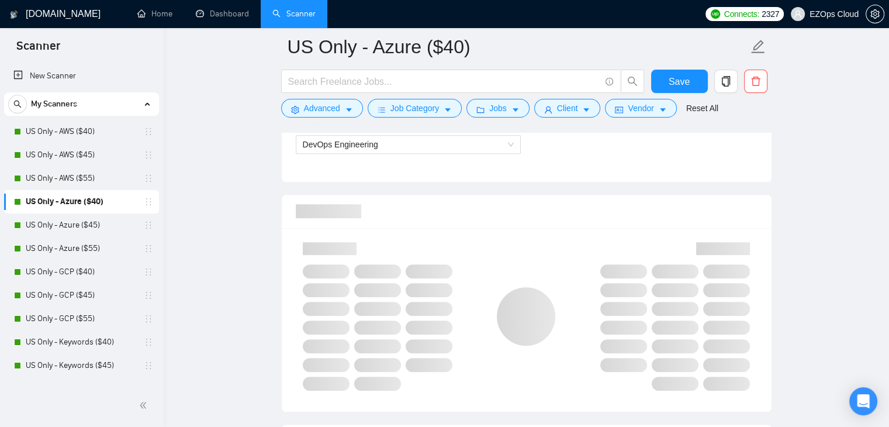
scroll to position [746, 0]
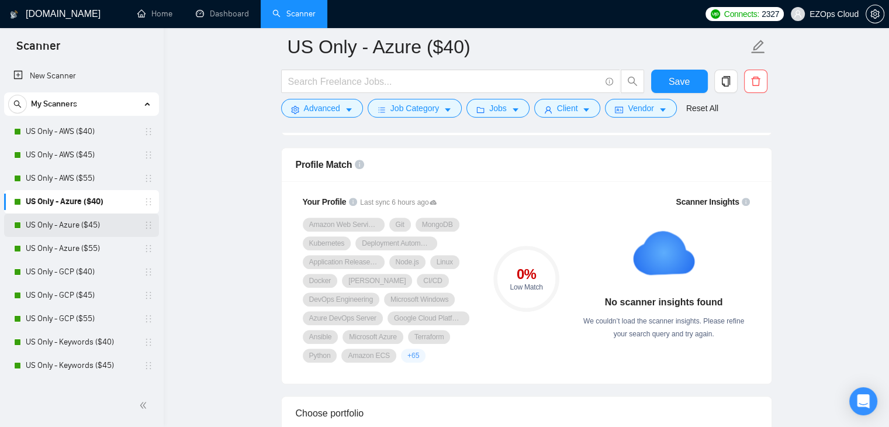
click at [60, 219] on link "US Only - Azure ($45)" at bounding box center [81, 224] width 111 height 23
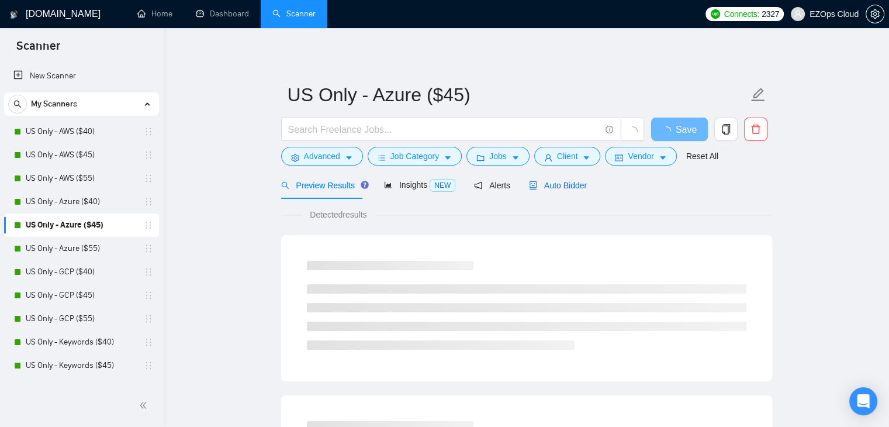
click at [548, 191] on div "Auto Bidder" at bounding box center [558, 185] width 58 height 13
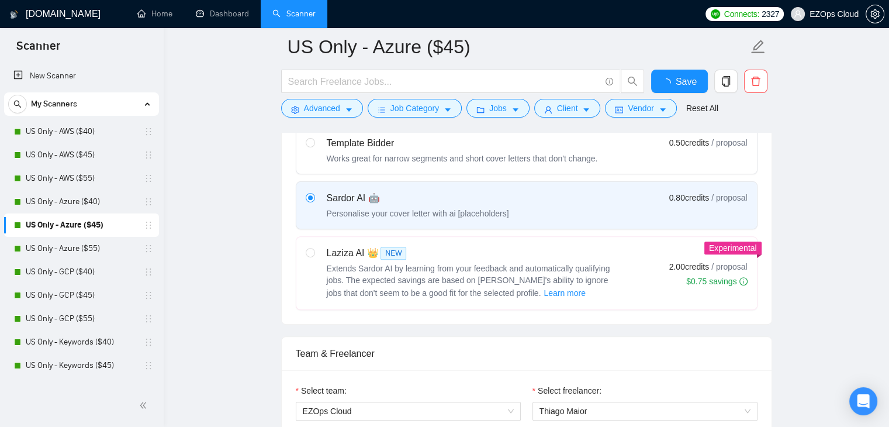
scroll to position [746, 0]
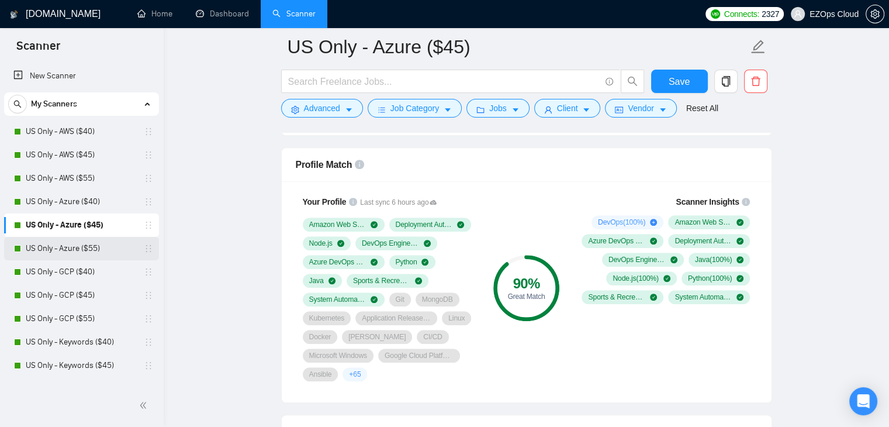
click at [68, 243] on link "US Only - Azure ($55)" at bounding box center [81, 248] width 111 height 23
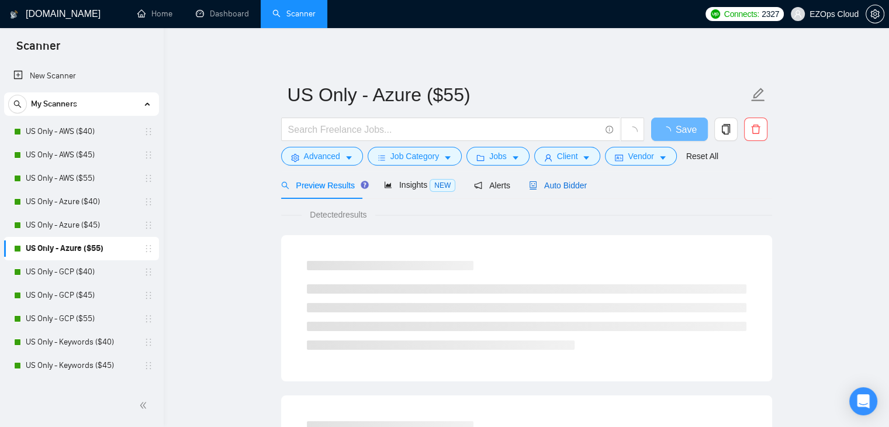
click at [559, 189] on span "Auto Bidder" at bounding box center [558, 185] width 58 height 9
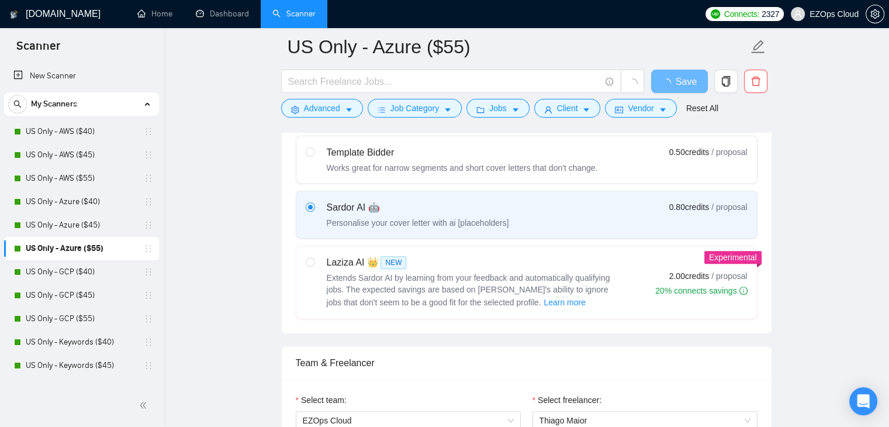
scroll to position [746, 0]
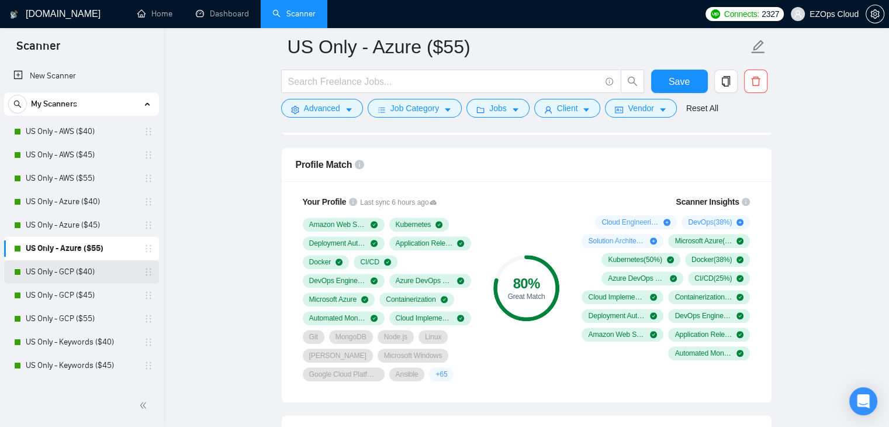
click at [123, 269] on link "US Only - GCP ($40)" at bounding box center [81, 271] width 111 height 23
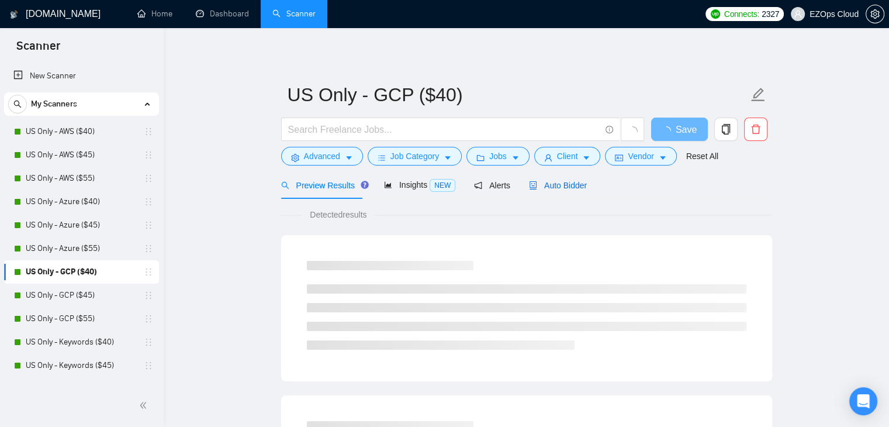
click at [559, 189] on span "Auto Bidder" at bounding box center [558, 185] width 58 height 9
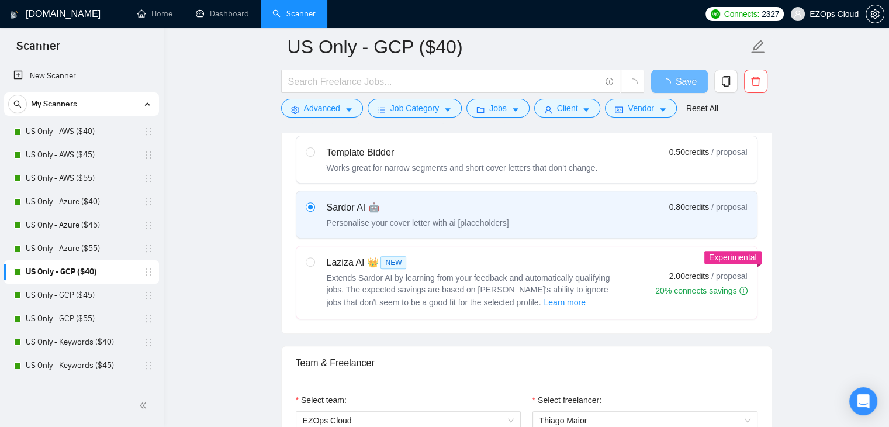
scroll to position [746, 0]
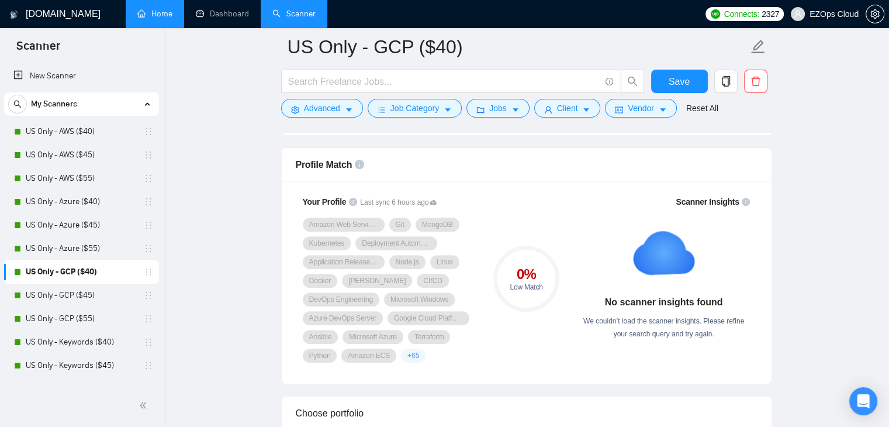
click at [165, 16] on link "Home" at bounding box center [154, 14] width 35 height 10
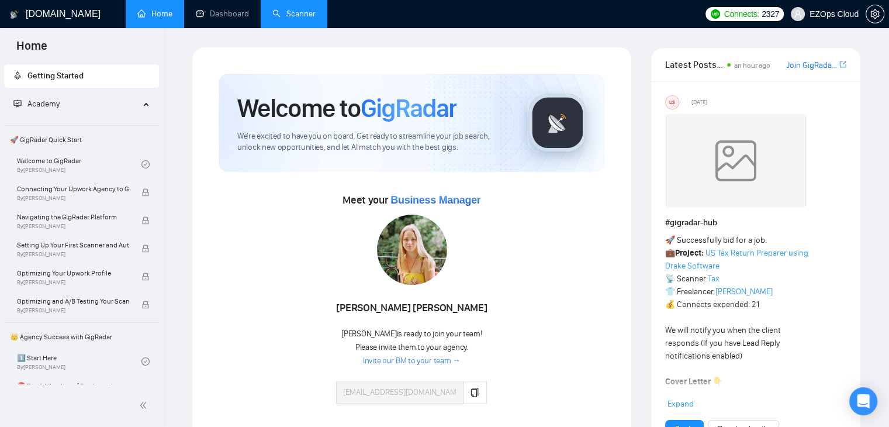
click at [292, 19] on link "Scanner" at bounding box center [293, 14] width 43 height 10
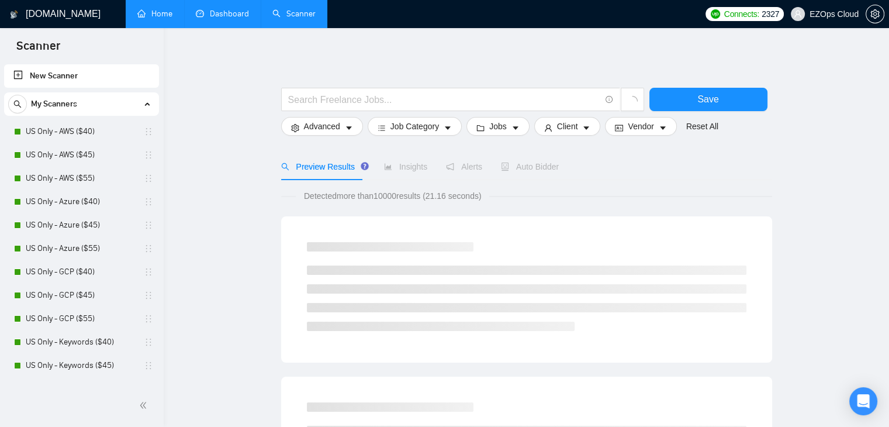
click at [241, 14] on link "Dashboard" at bounding box center [222, 14] width 53 height 10
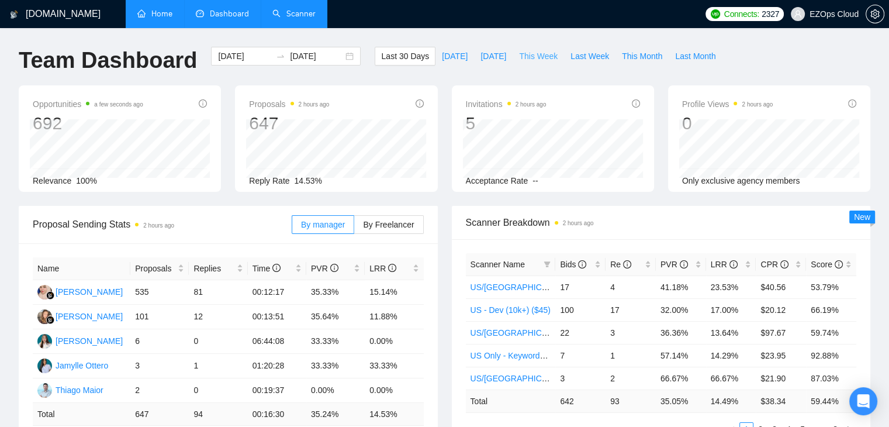
click at [535, 59] on span "This Week" at bounding box center [538, 56] width 39 height 13
type input "[DATE]"
